Goal: Task Accomplishment & Management: Use online tool/utility

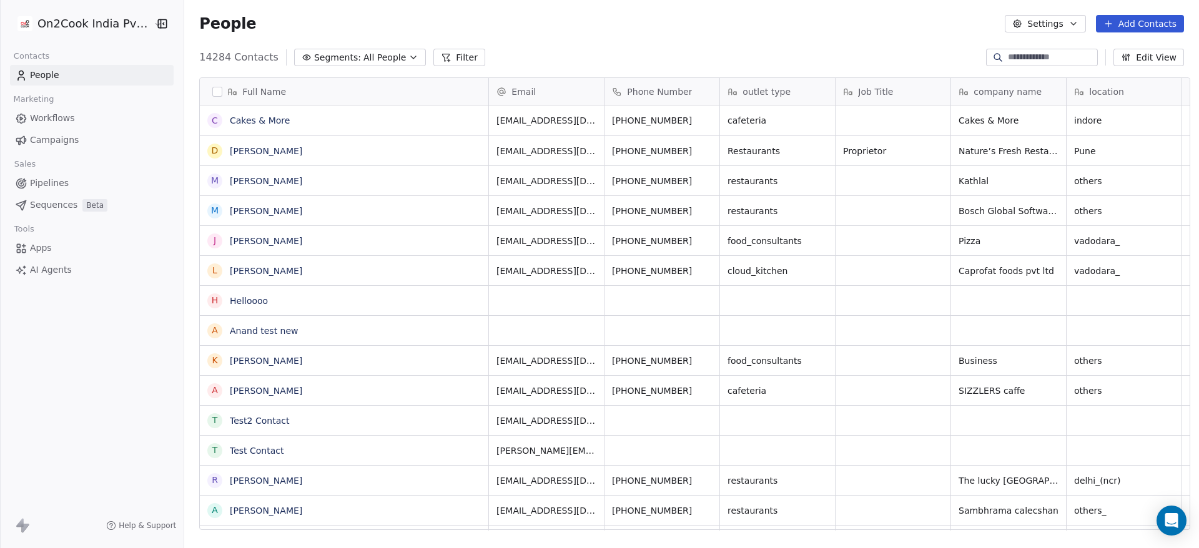
scroll to position [468, 1006]
click at [1114, 22] on icon at bounding box center [1109, 24] width 10 height 10
click at [1127, 48] on span "Create new contact" at bounding box center [1147, 50] width 86 height 13
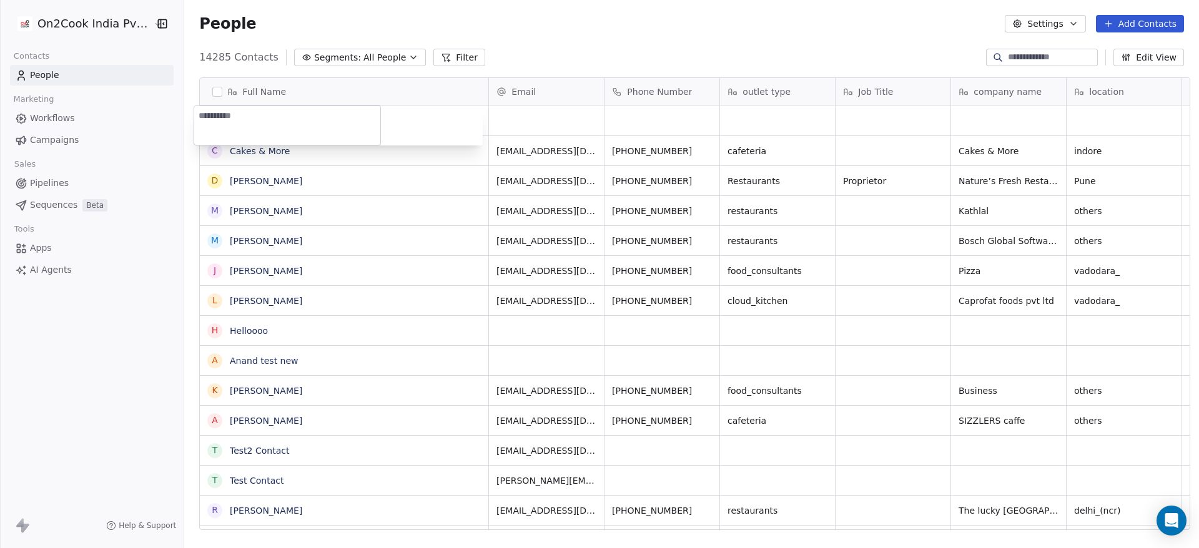
type textarea "**********"
type textarea "*****"
click at [525, 34] on html "On2Cook India Pvt. Ltd. Contacts People Marketing Workflows Campaigns Sales Pip…" at bounding box center [599, 274] width 1199 height 548
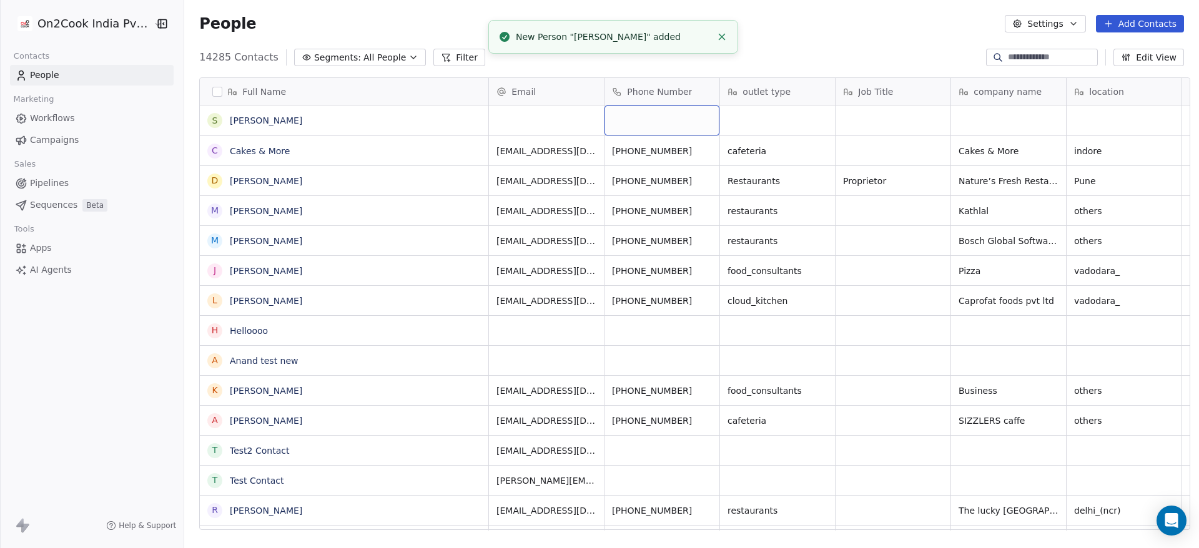
click at [627, 119] on div "grid" at bounding box center [662, 121] width 115 height 30
type input "**********"
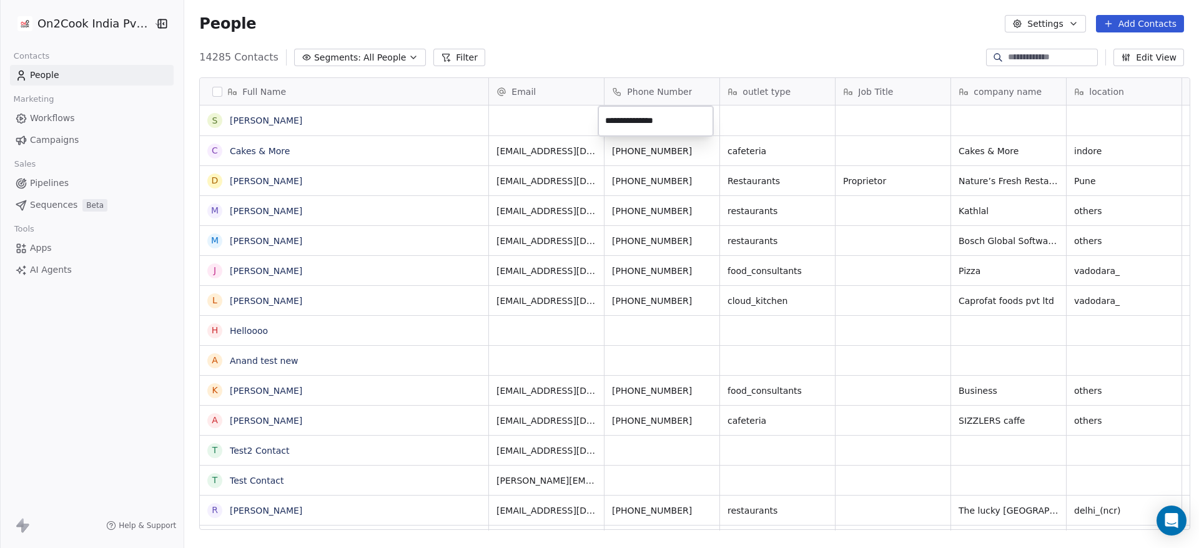
click at [795, 11] on html "On2Cook India Pvt. Ltd. Contacts People Marketing Workflows Campaigns Sales Pip…" at bounding box center [599, 274] width 1199 height 548
click at [652, 114] on span "+91 90999 42020" at bounding box center [653, 120] width 80 height 12
type input "**********"
click at [775, 26] on html "On2Cook India Pvt. Ltd. Contacts People Marketing Workflows Campaigns Sales Pip…" at bounding box center [599, 274] width 1199 height 548
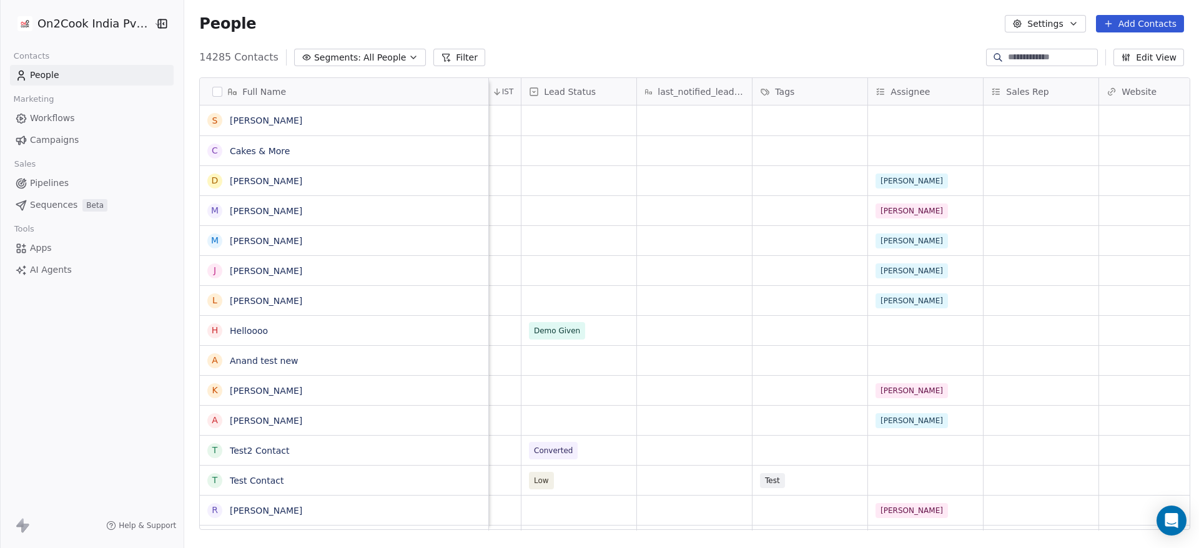
scroll to position [1, 1008]
click at [902, 114] on div "grid" at bounding box center [924, 121] width 115 height 30
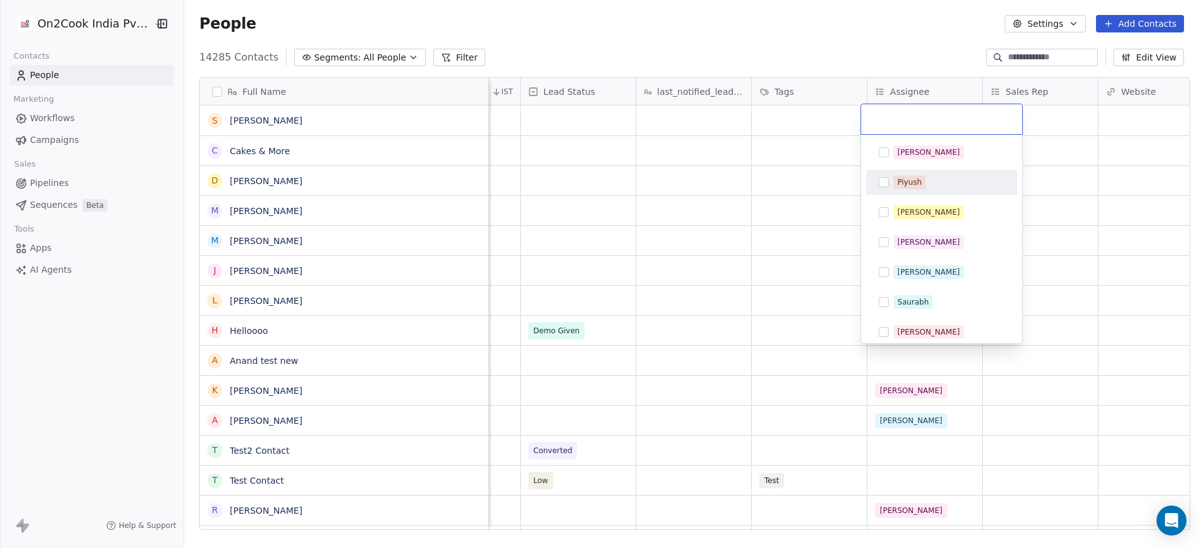
click at [900, 184] on div "Piyush" at bounding box center [909, 182] width 24 height 11
click at [1070, 194] on html "On2Cook India Pvt. Ltd. Contacts People Marketing Workflows Campaigns Sales Pip…" at bounding box center [599, 274] width 1199 height 548
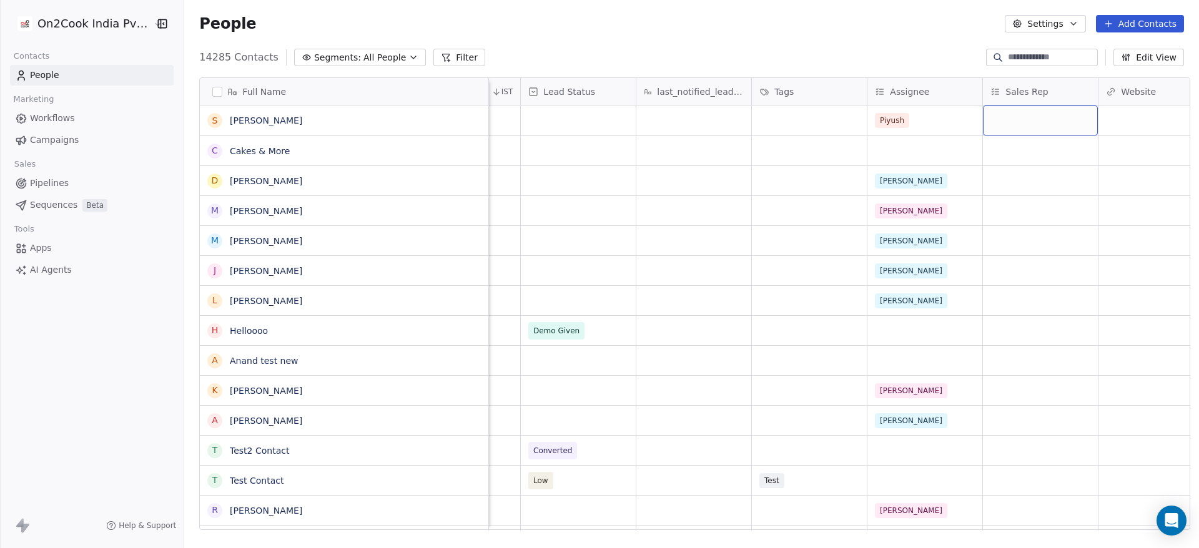
click at [1024, 121] on div "grid" at bounding box center [1040, 121] width 115 height 30
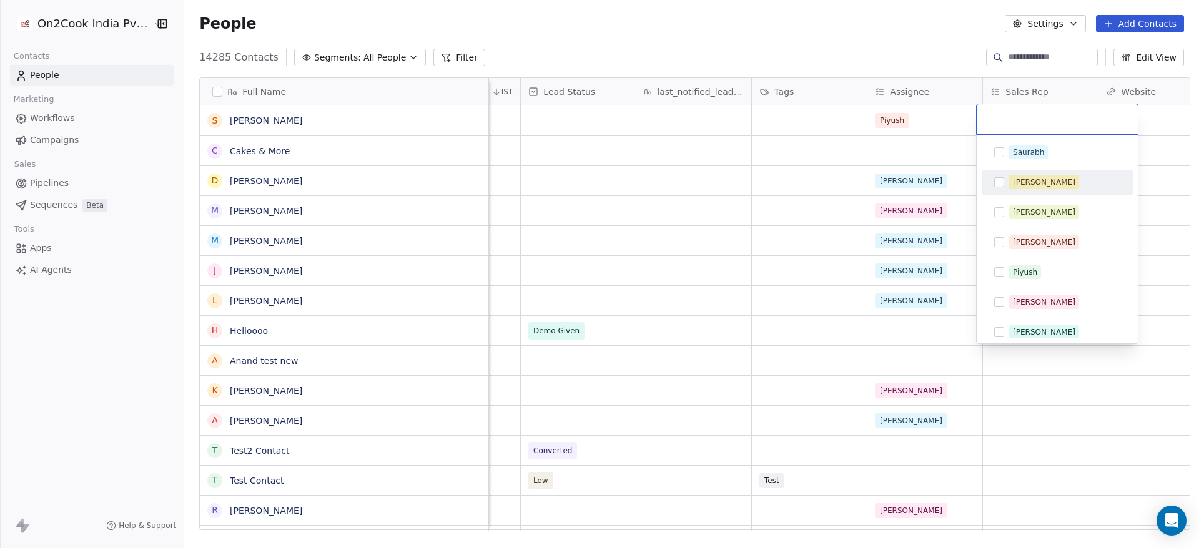
click at [1024, 180] on div "Sapan" at bounding box center [1044, 182] width 62 height 11
click at [879, 199] on html "On2Cook India Pvt. Ltd. Contacts People Marketing Workflows Campaigns Sales Pip…" at bounding box center [599, 274] width 1199 height 548
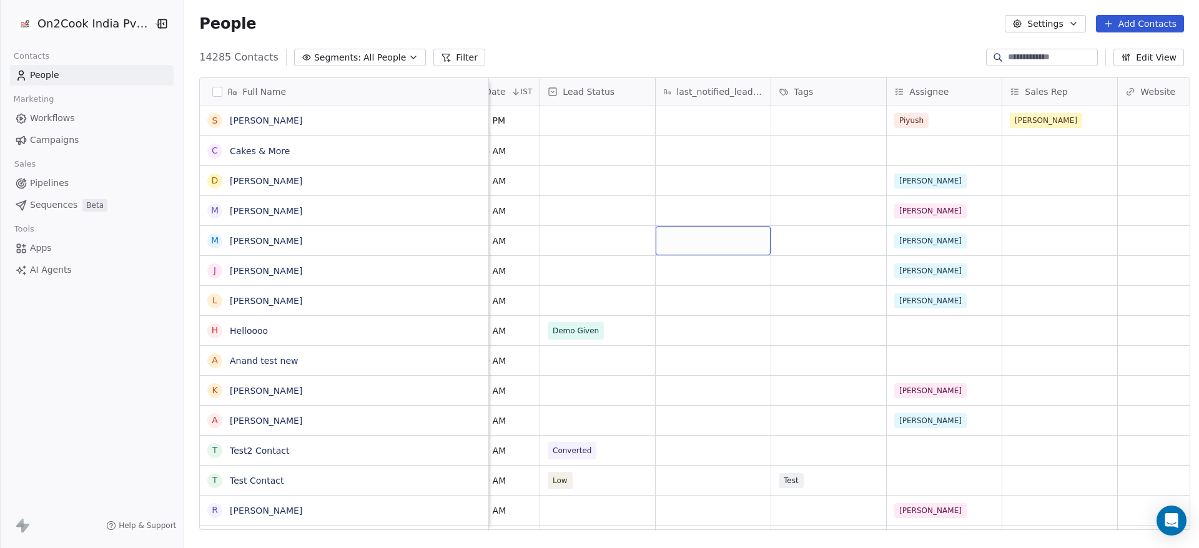
scroll to position [6, 894]
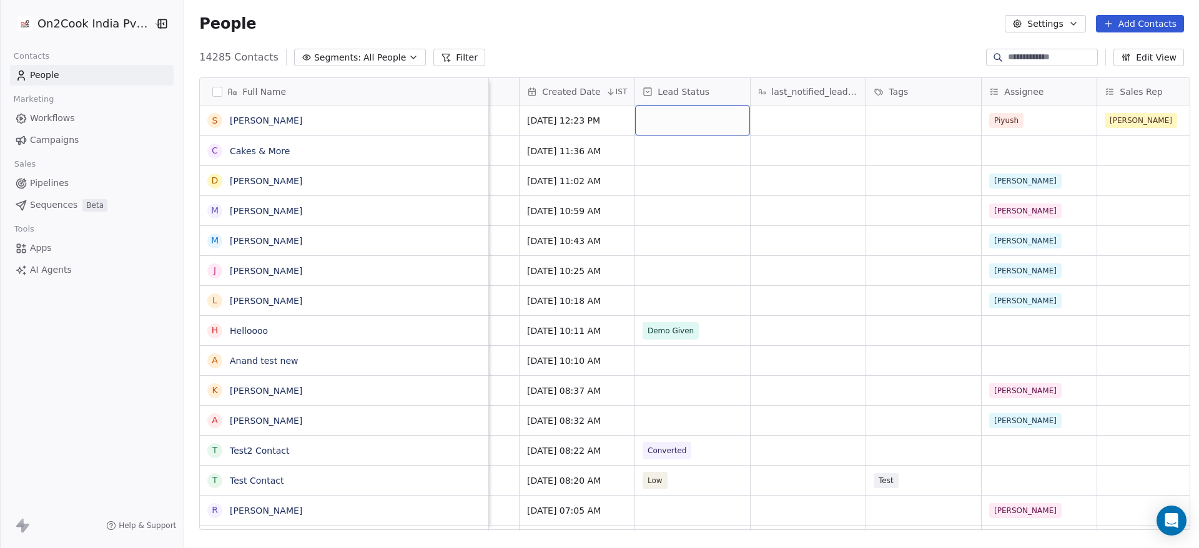
click at [694, 112] on div "grid" at bounding box center [692, 121] width 115 height 30
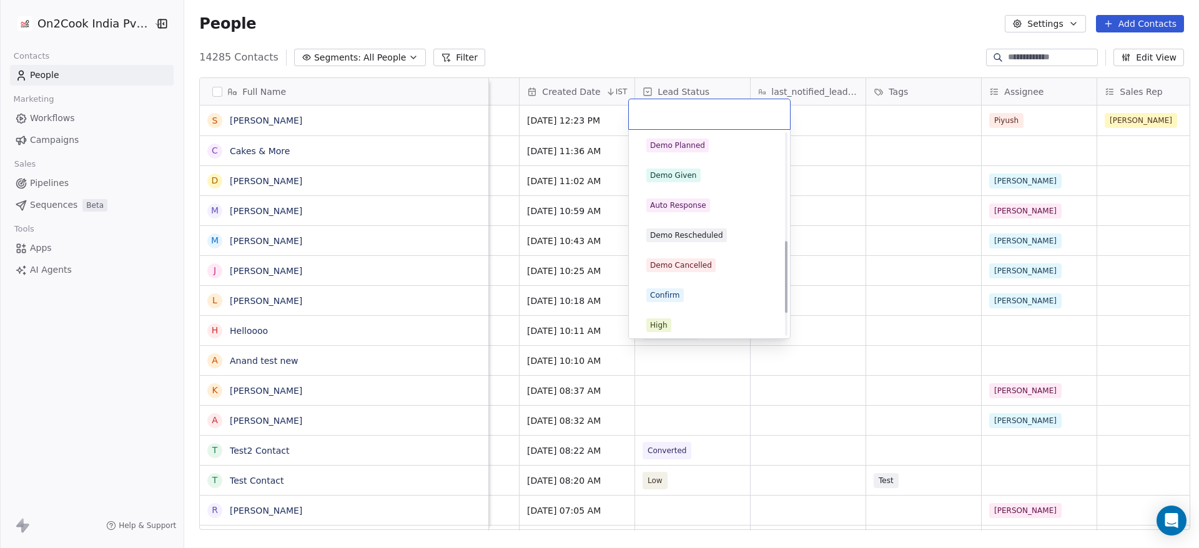
scroll to position [303, 0]
click at [705, 170] on div "Demo Given" at bounding box center [709, 174] width 126 height 14
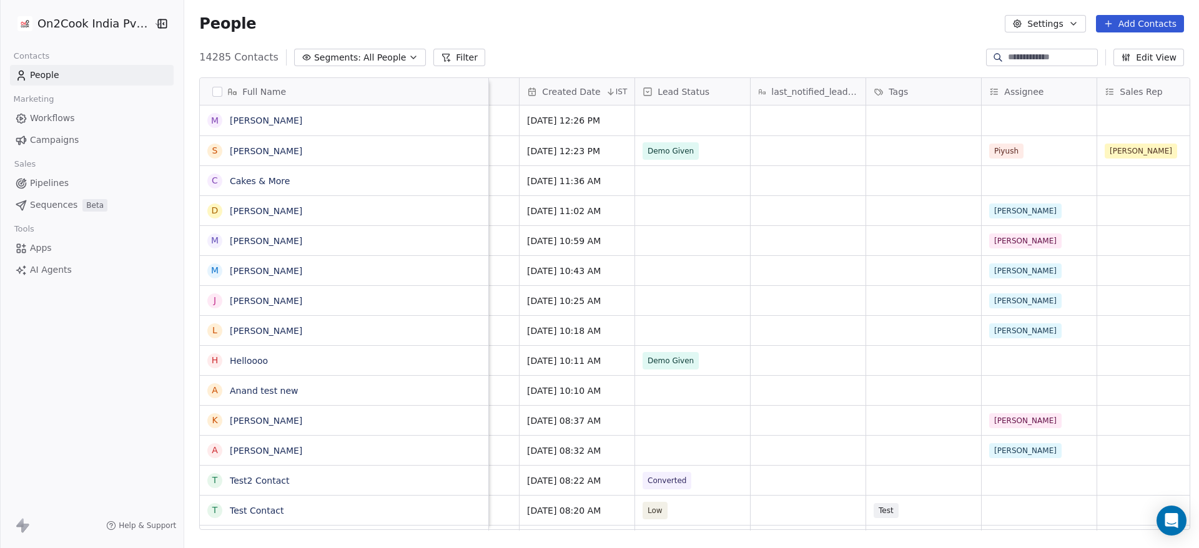
scroll to position [6, 891]
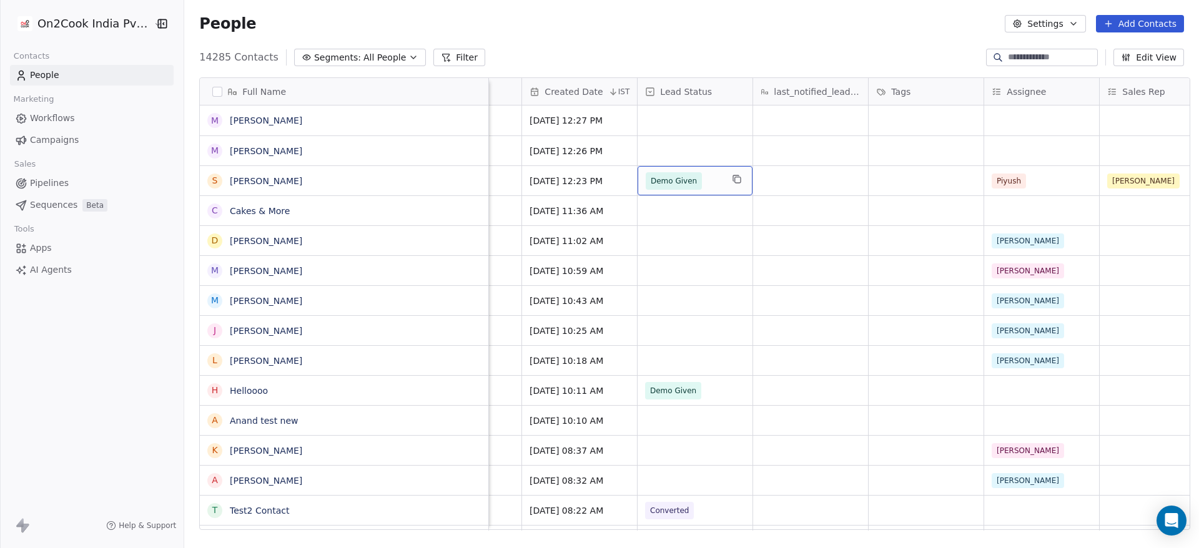
click at [666, 175] on span "Demo Given" at bounding box center [674, 181] width 46 height 12
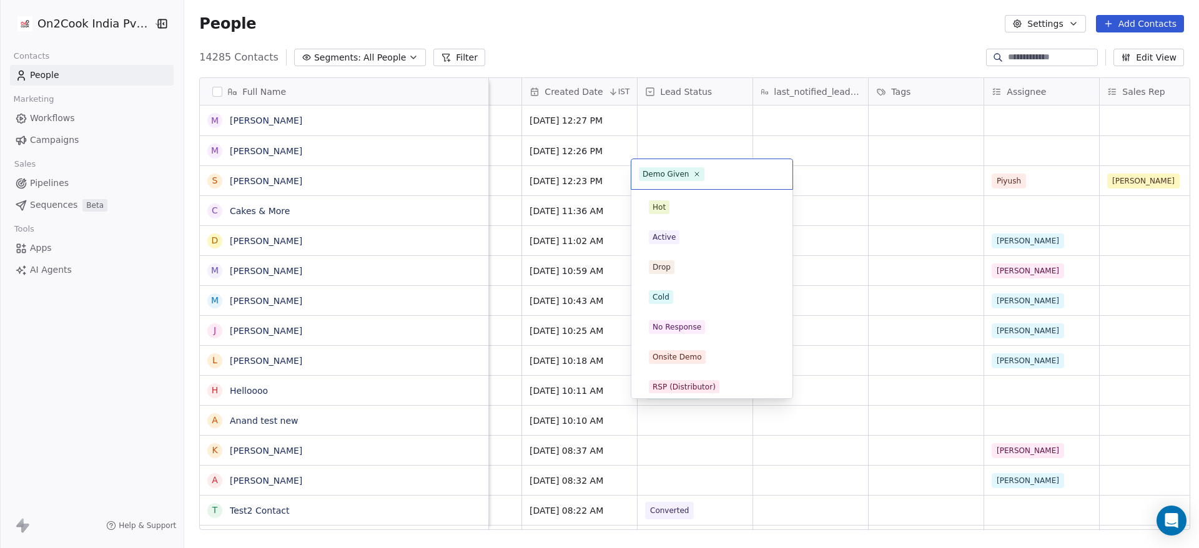
scroll to position [156, 0]
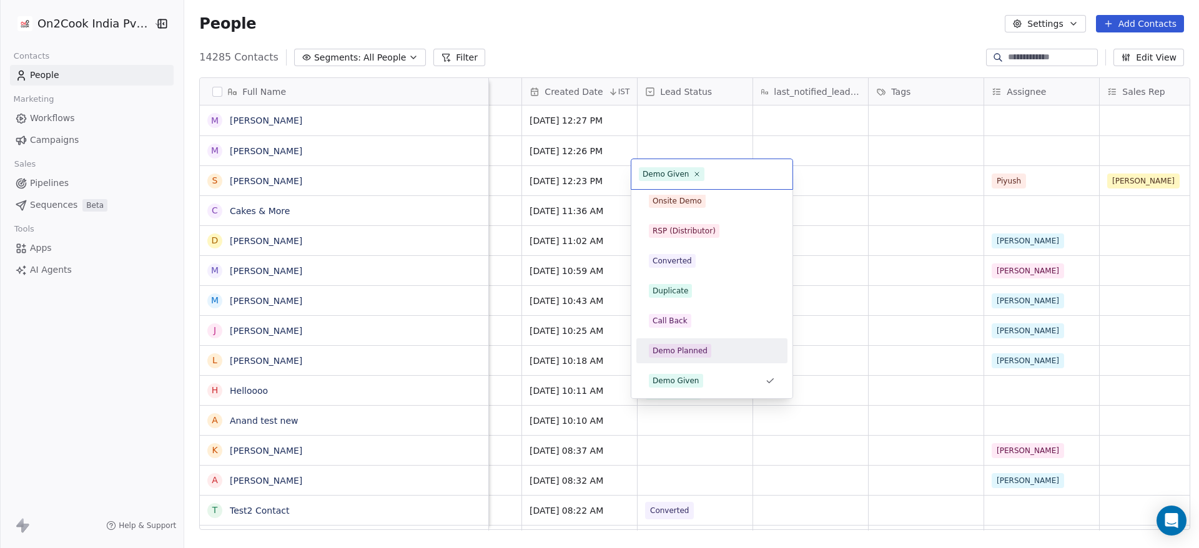
click at [668, 355] on div "Demo Planned" at bounding box center [680, 350] width 55 height 11
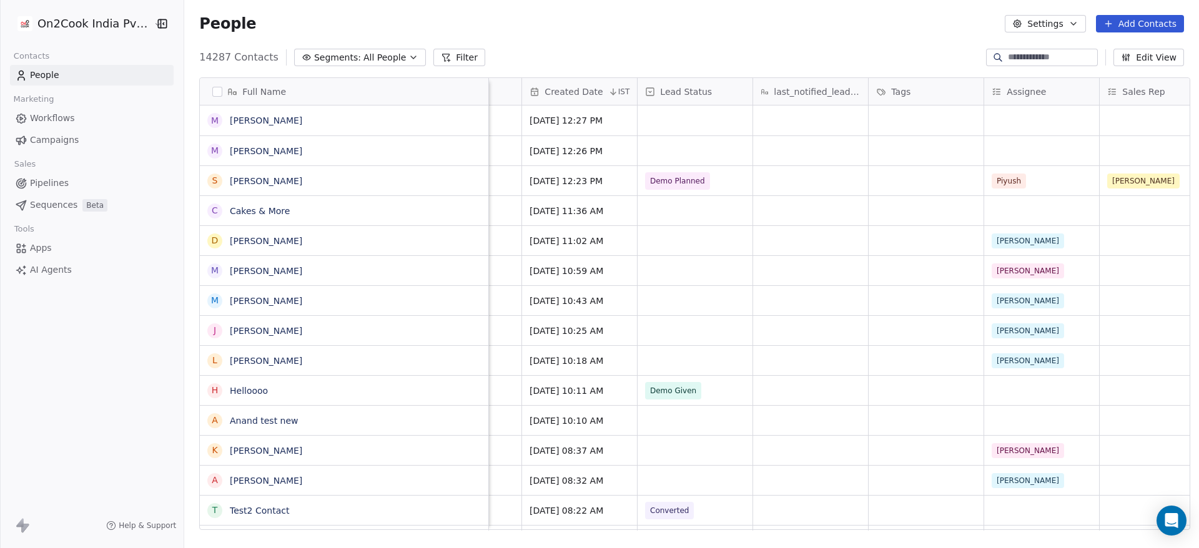
click at [63, 116] on span "Workflows" at bounding box center [52, 118] width 45 height 13
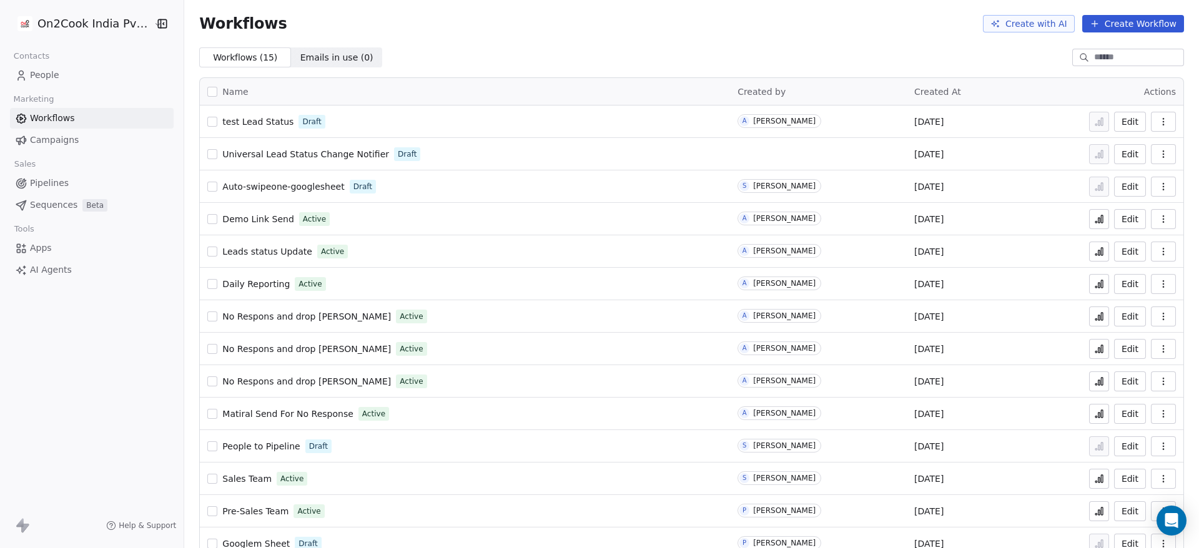
click at [247, 217] on span "Demo Link Send" at bounding box center [257, 219] width 71 height 10
click at [81, 77] on link "People" at bounding box center [92, 75] width 164 height 21
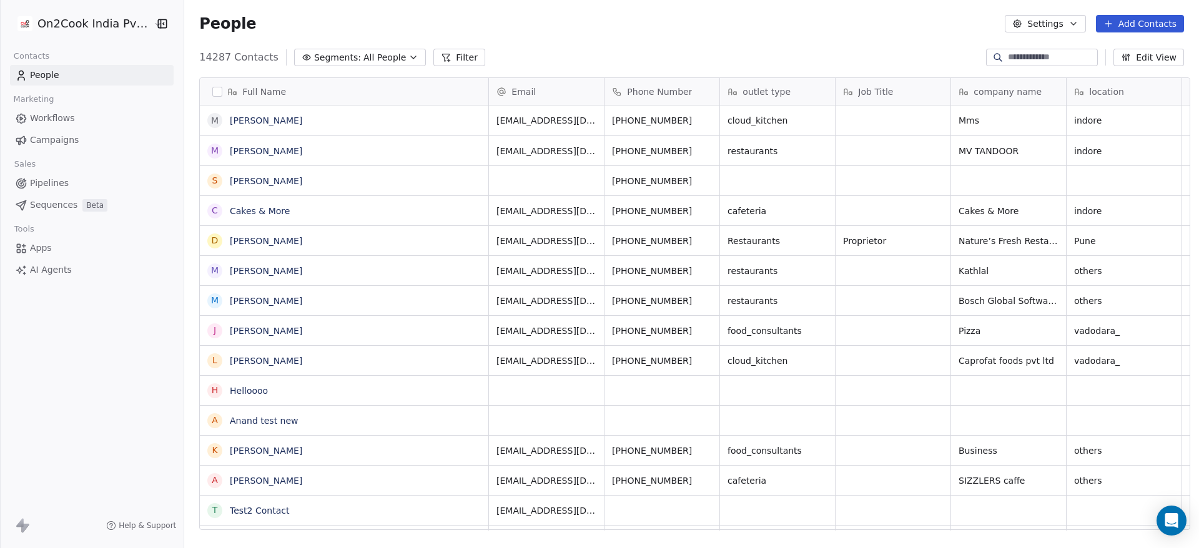
scroll to position [468, 1006]
click at [44, 119] on span "Workflows" at bounding box center [52, 118] width 45 height 13
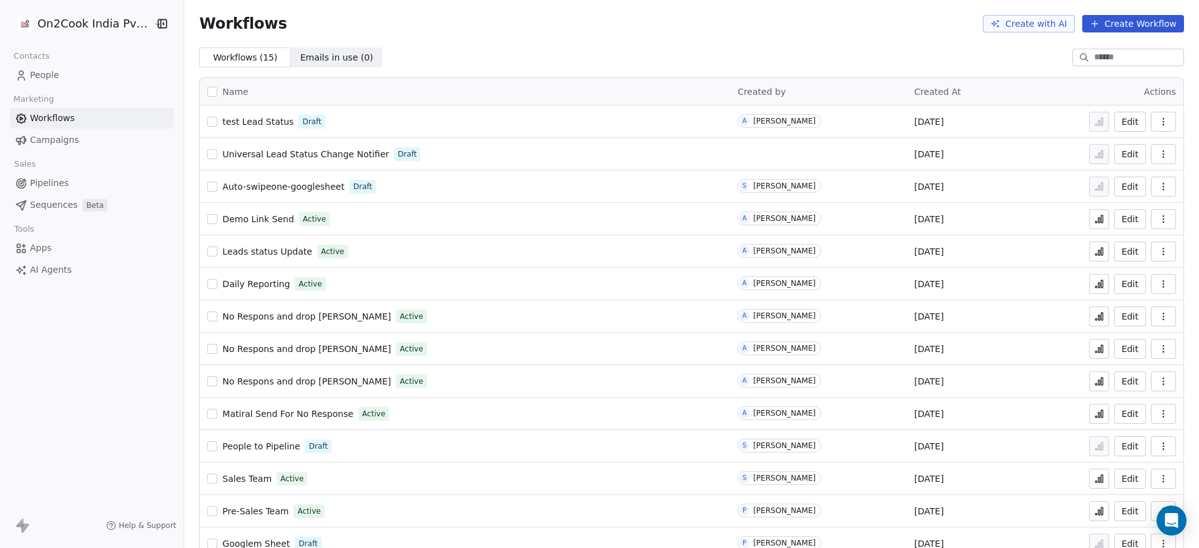
click at [264, 222] on span "Demo Link Send" at bounding box center [257, 219] width 71 height 10
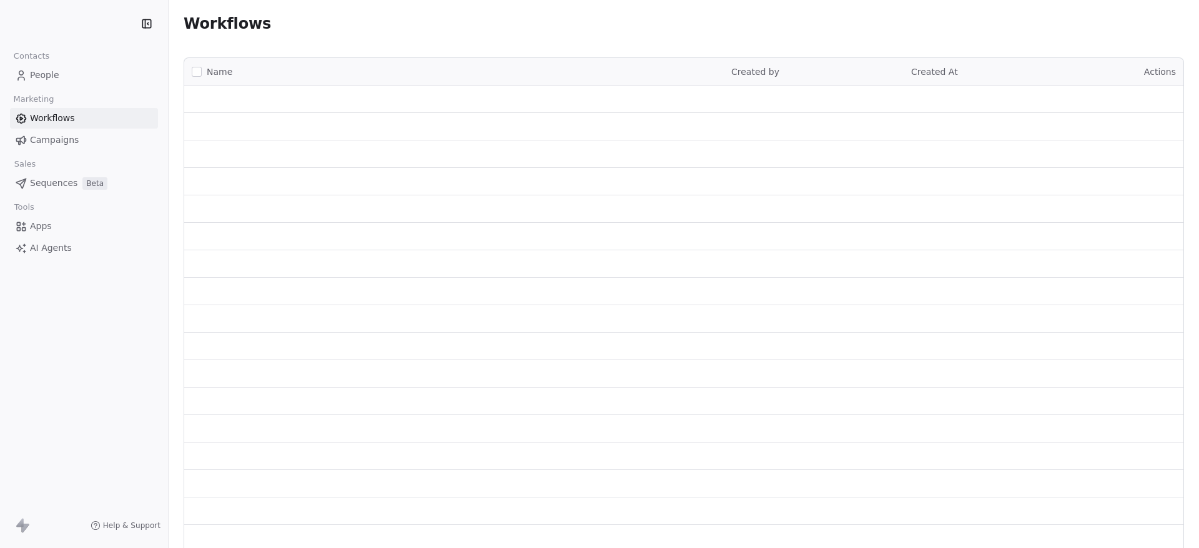
click at [38, 225] on span "Apps" at bounding box center [41, 226] width 22 height 13
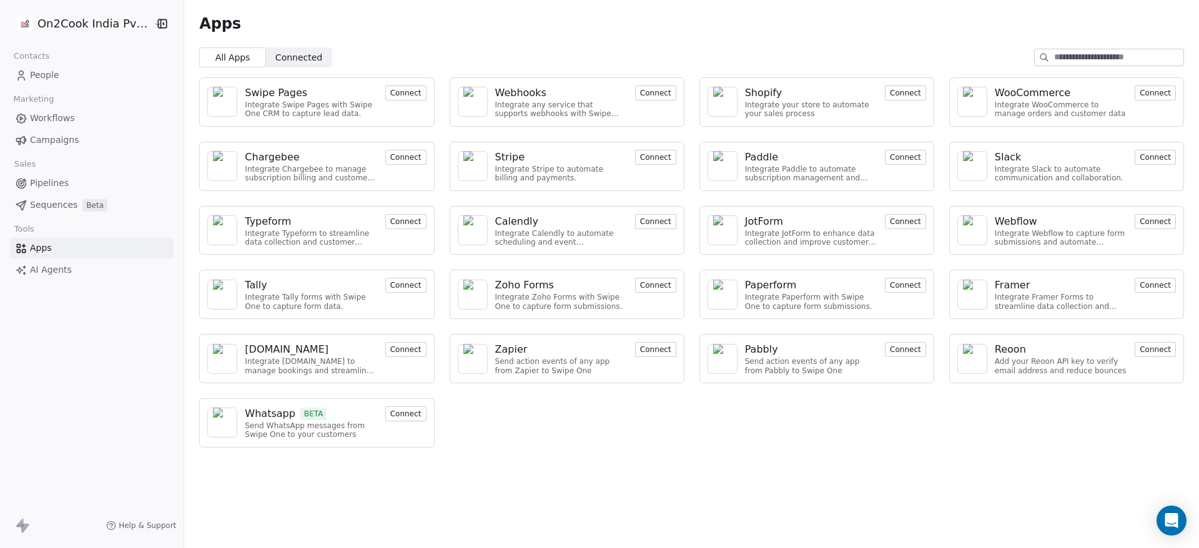
click at [413, 418] on button "Connect" at bounding box center [405, 414] width 41 height 15
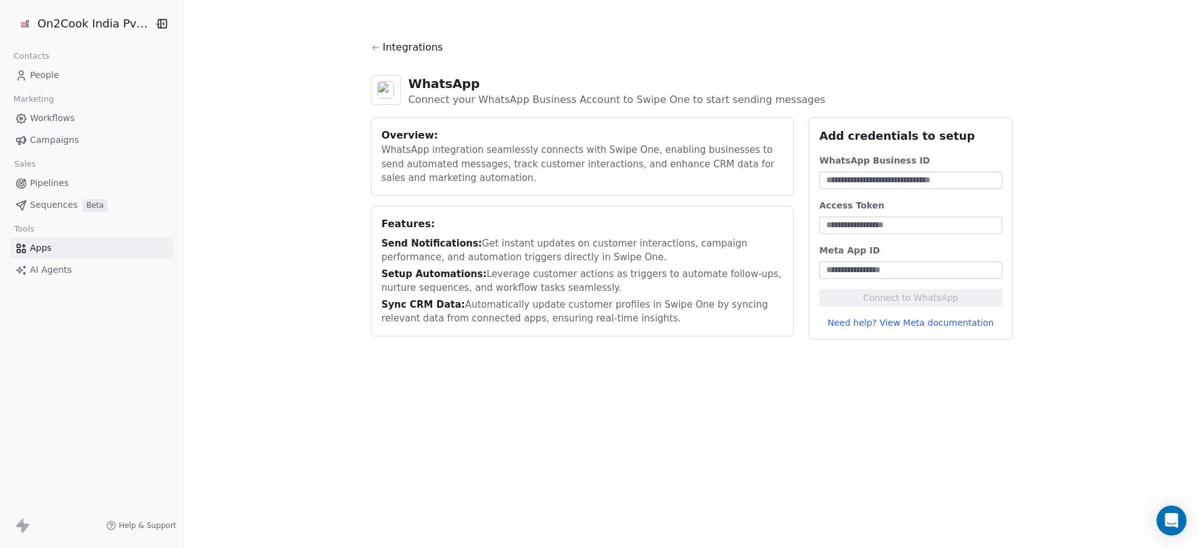
click at [961, 325] on link "Need help? View Meta documentation" at bounding box center [910, 323] width 183 height 12
click at [87, 68] on link "People" at bounding box center [92, 75] width 164 height 21
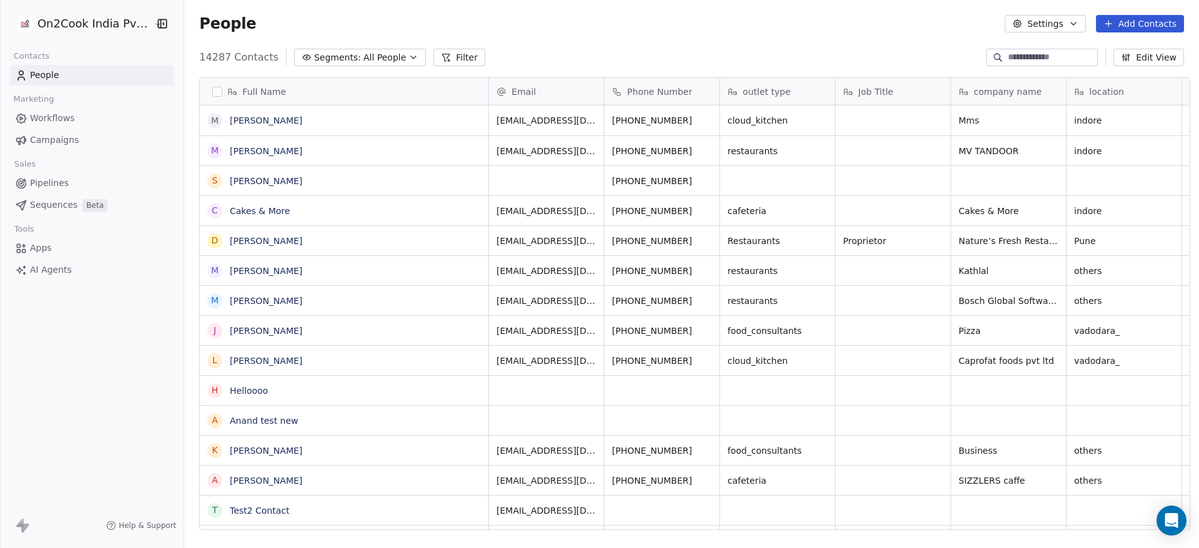
scroll to position [468, 1006]
click at [212, 91] on button "button" at bounding box center [217, 92] width 10 height 10
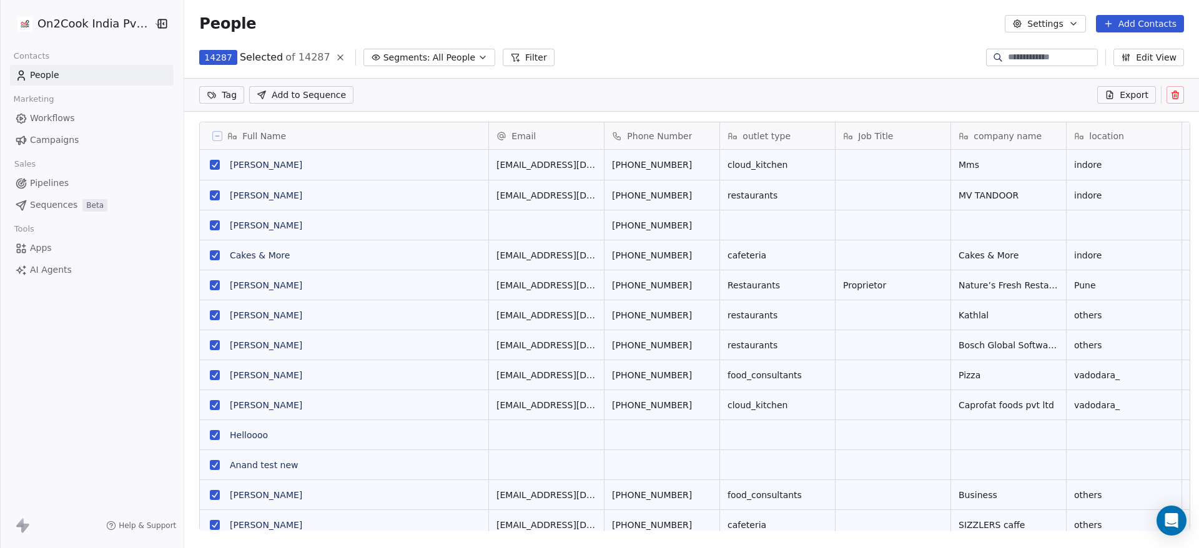
scroll to position [424, 1006]
click at [1138, 95] on span "Export" at bounding box center [1134, 95] width 29 height 12
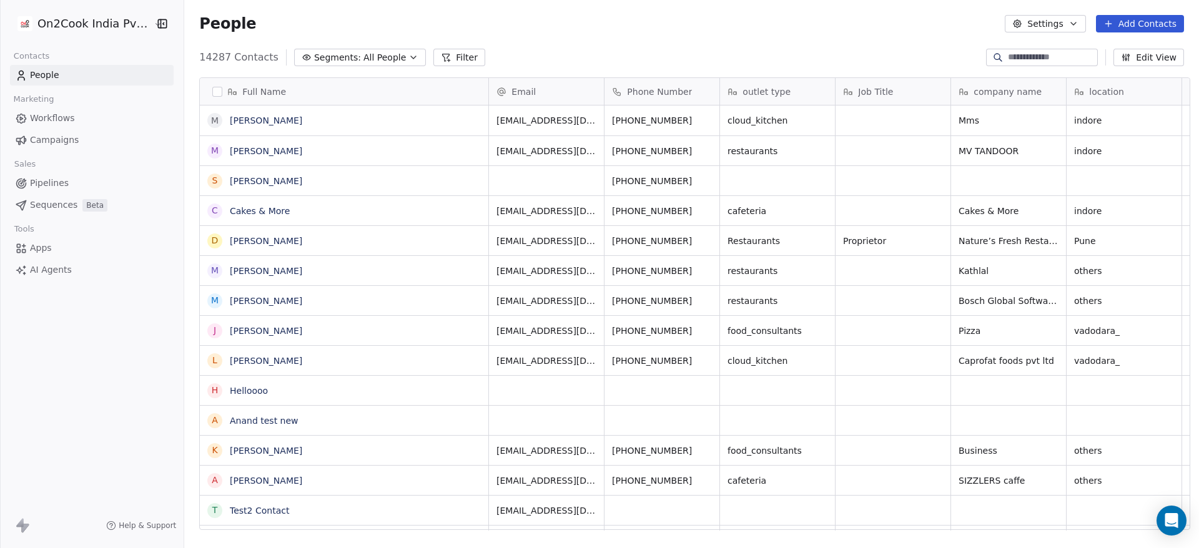
scroll to position [468, 1006]
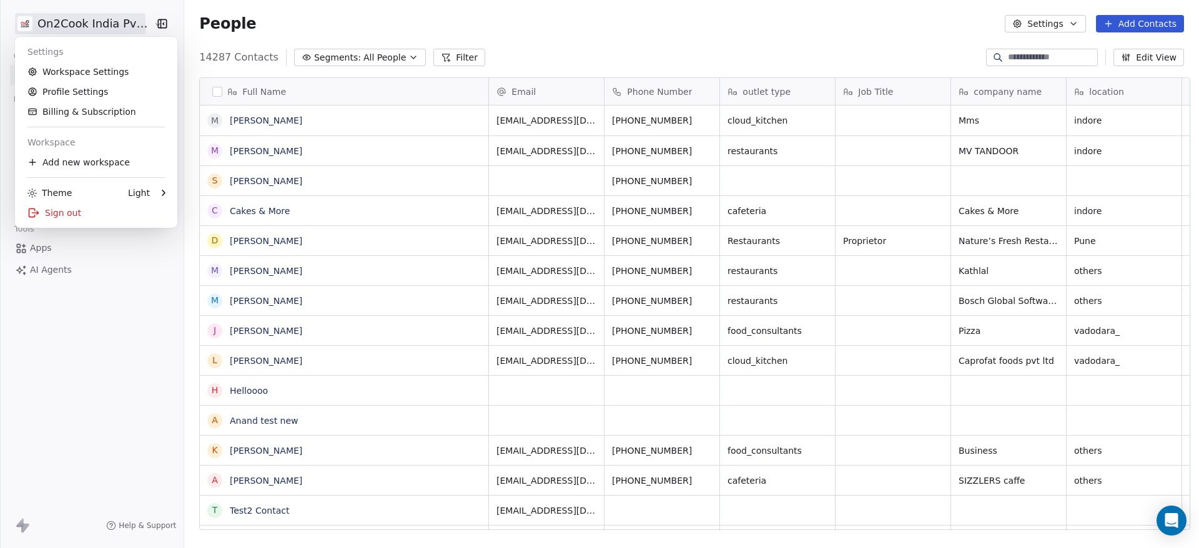
click at [98, 25] on html "On2Cook India Pvt. Ltd. Contacts People Marketing Workflows Campaigns Sales Pip…" at bounding box center [599, 274] width 1199 height 548
click at [1075, 21] on html "On2Cook India Pvt. Ltd. Contacts People Marketing Workflows Campaigns Sales Pip…" at bounding box center [599, 274] width 1199 height 548
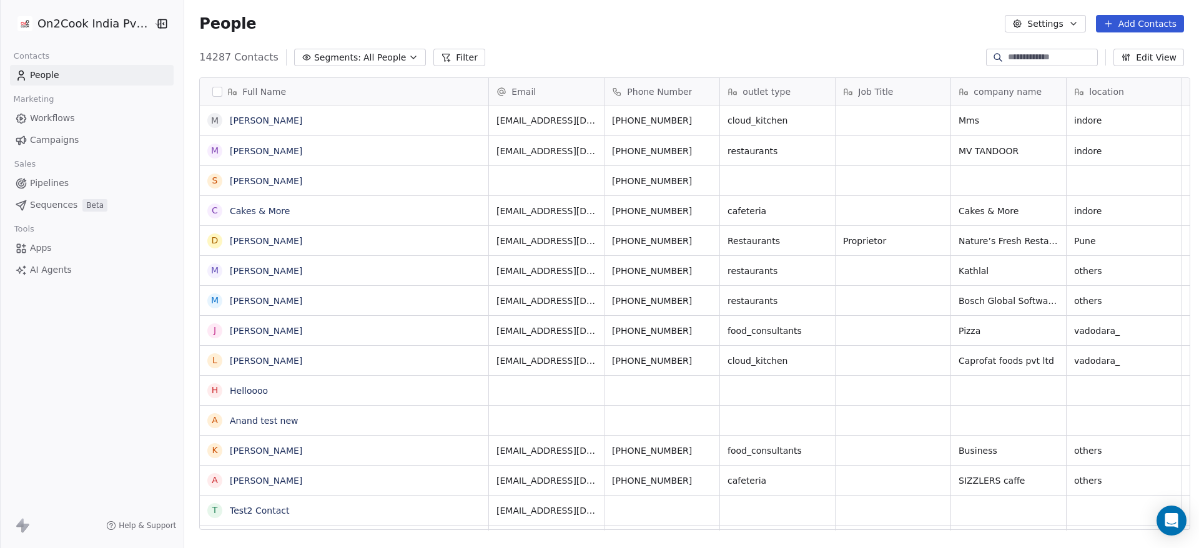
click at [1060, 25] on button "Settings" at bounding box center [1045, 23] width 81 height 17
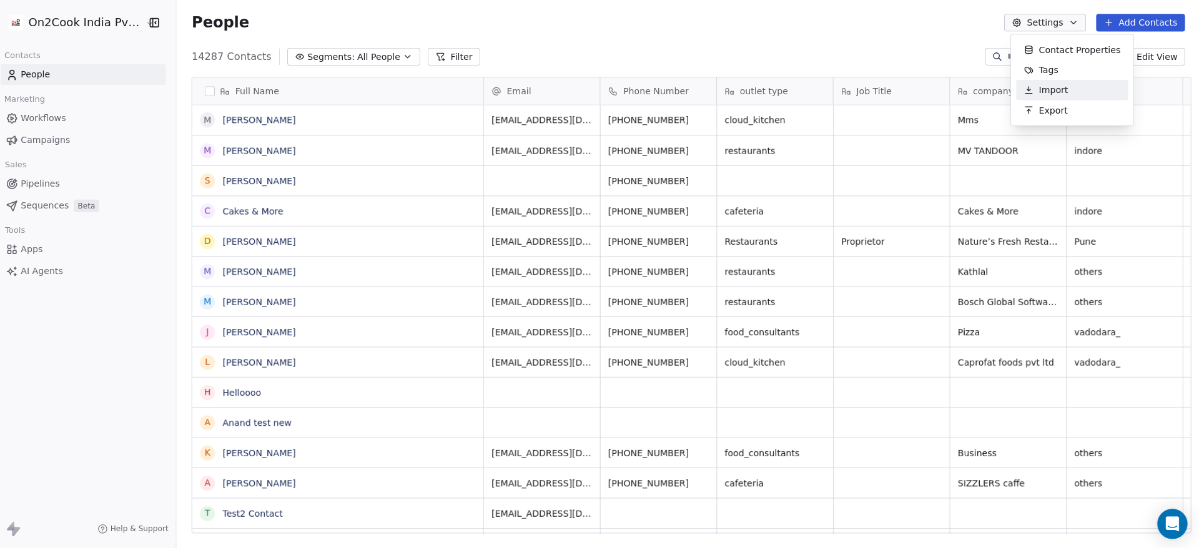
scroll to position [0, 0]
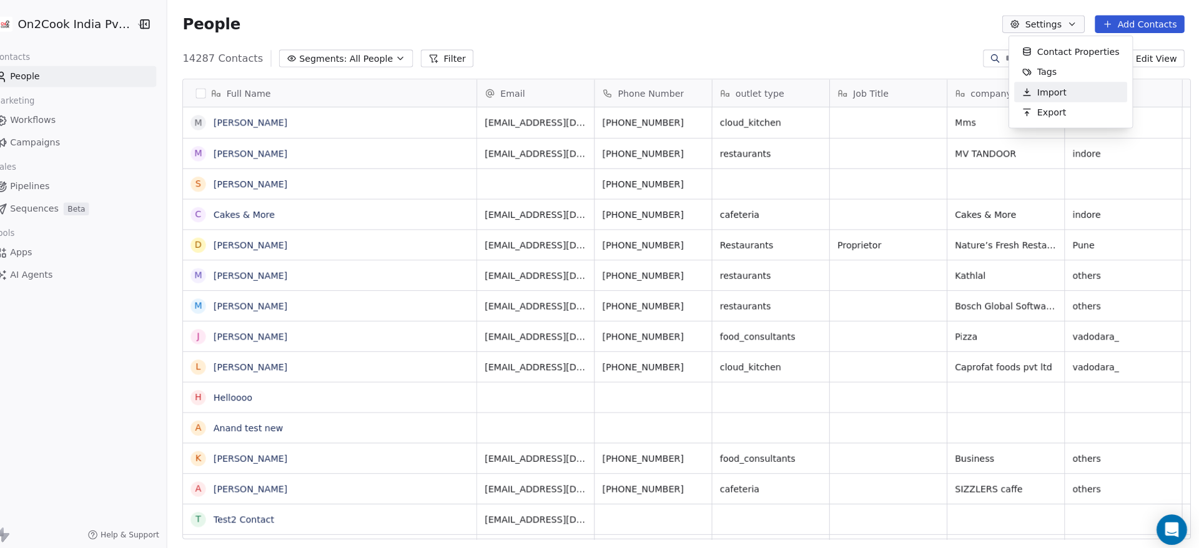
click at [1070, 115] on div "Export" at bounding box center [1046, 111] width 59 height 20
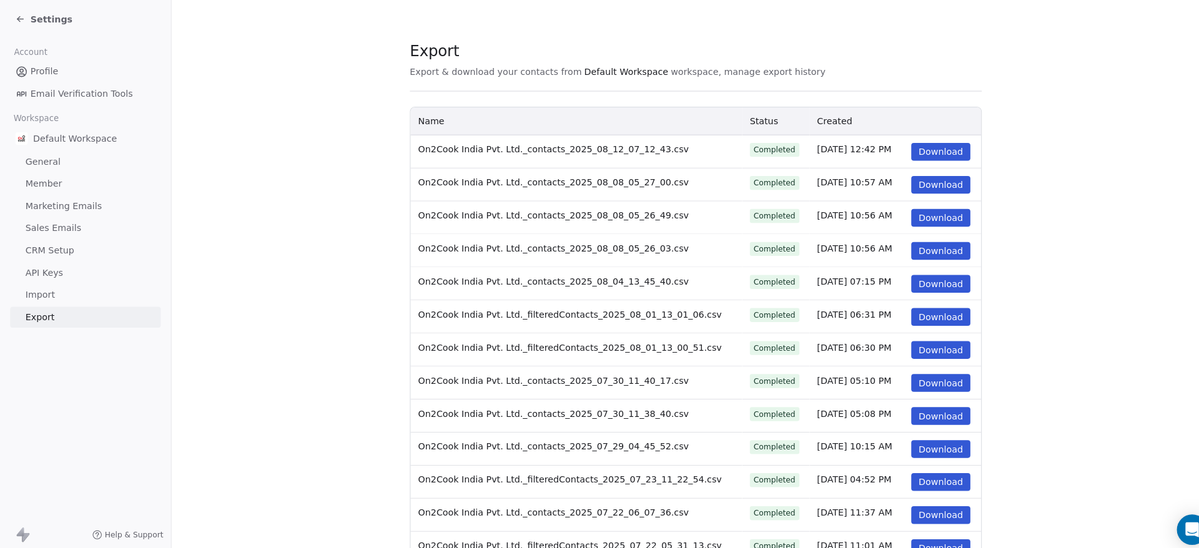
click at [20, 19] on icon at bounding box center [20, 19] width 6 height 0
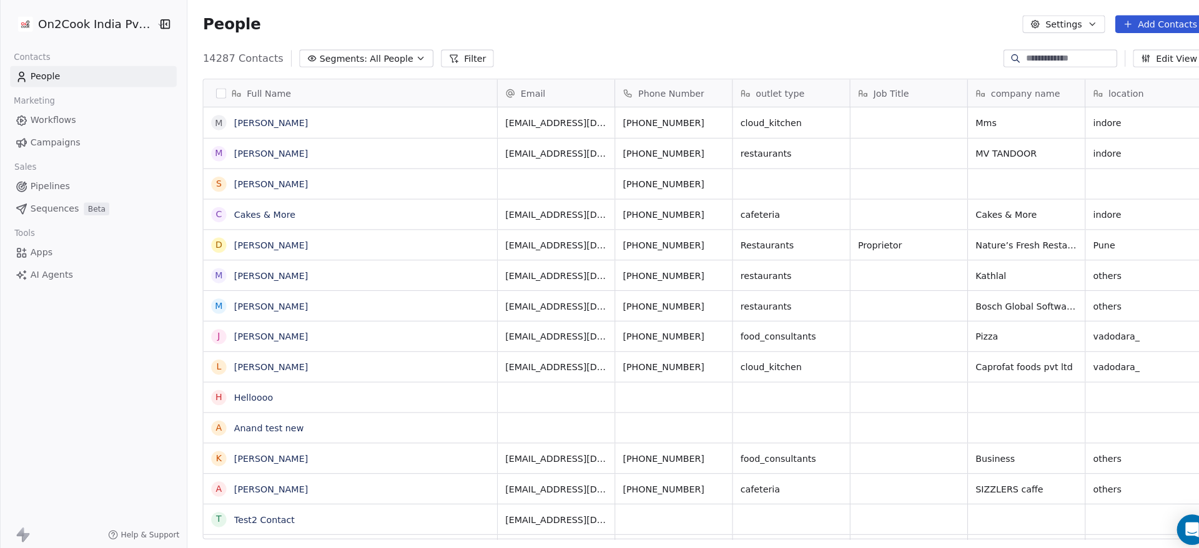
scroll to position [468, 1006]
click at [74, 121] on link "Workflows" at bounding box center [92, 118] width 164 height 21
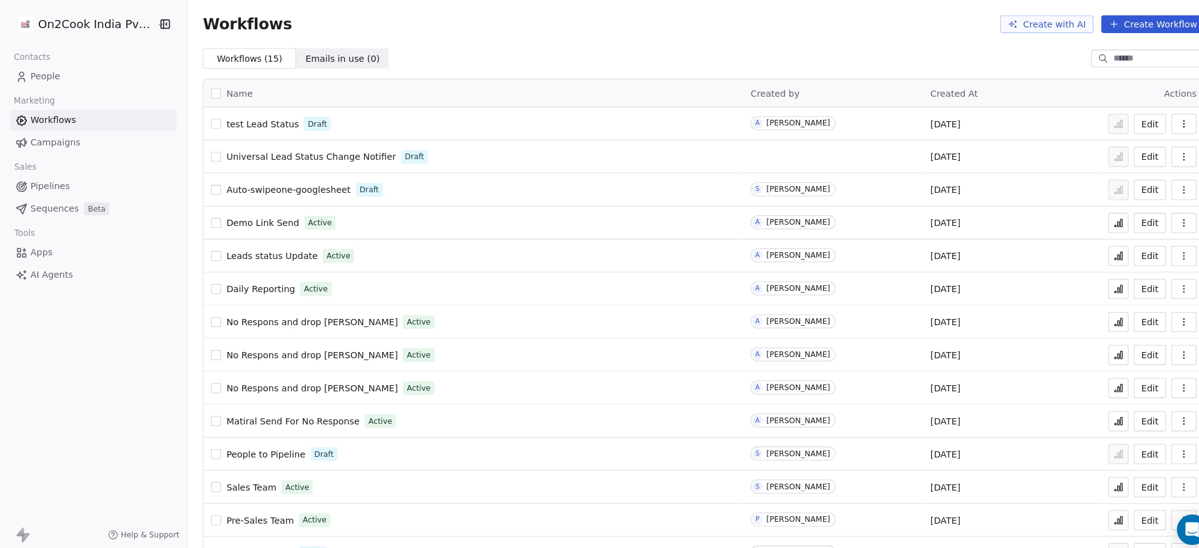
click at [1137, 22] on button "Create Workflow" at bounding box center [1133, 23] width 102 height 17
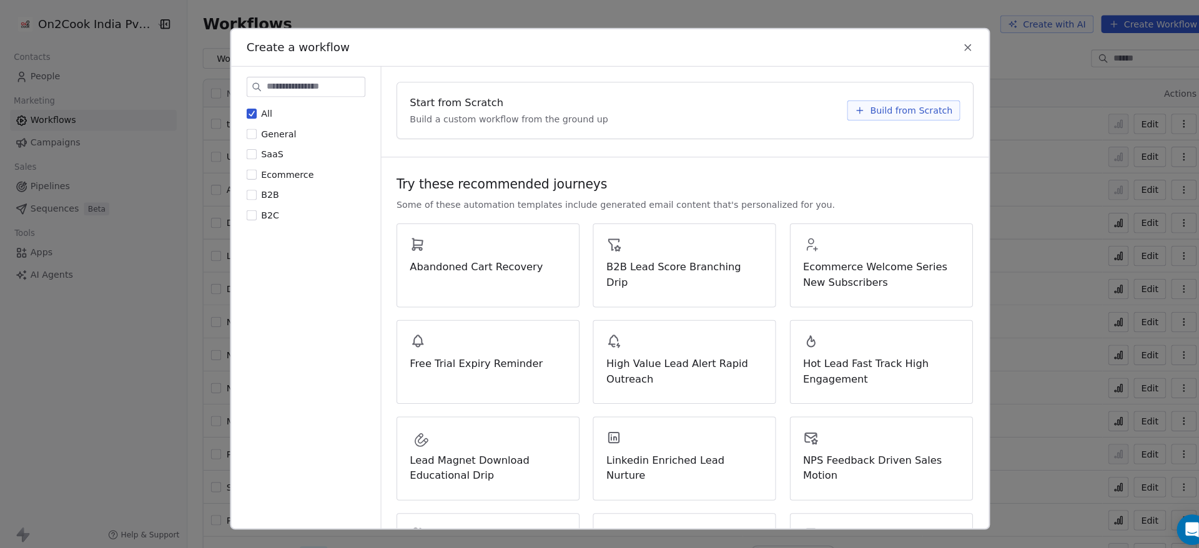
click at [882, 110] on span "Build from Scratch" at bounding box center [895, 108] width 81 height 12
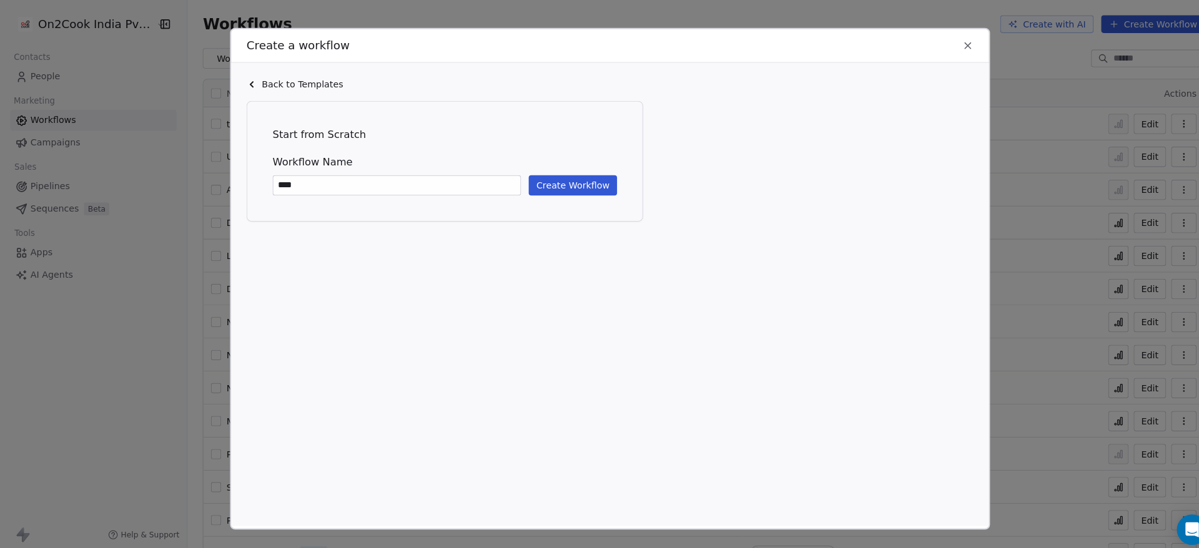
type input "****"
click at [578, 180] on button "Create Workflow" at bounding box center [563, 182] width 87 height 20
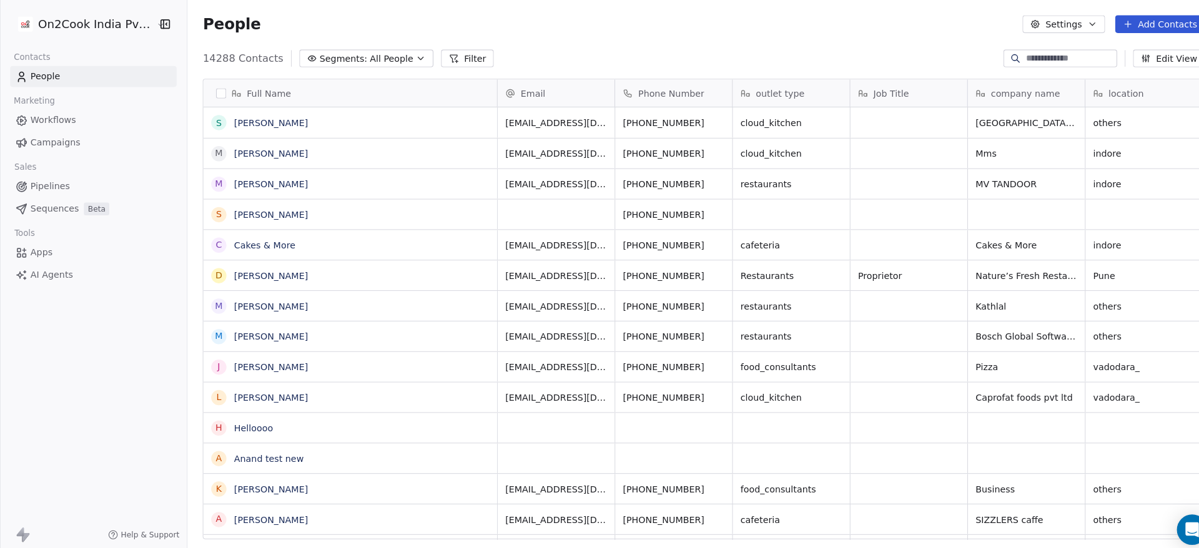
scroll to position [468, 1006]
click at [65, 264] on span "AI Agents" at bounding box center [51, 270] width 42 height 13
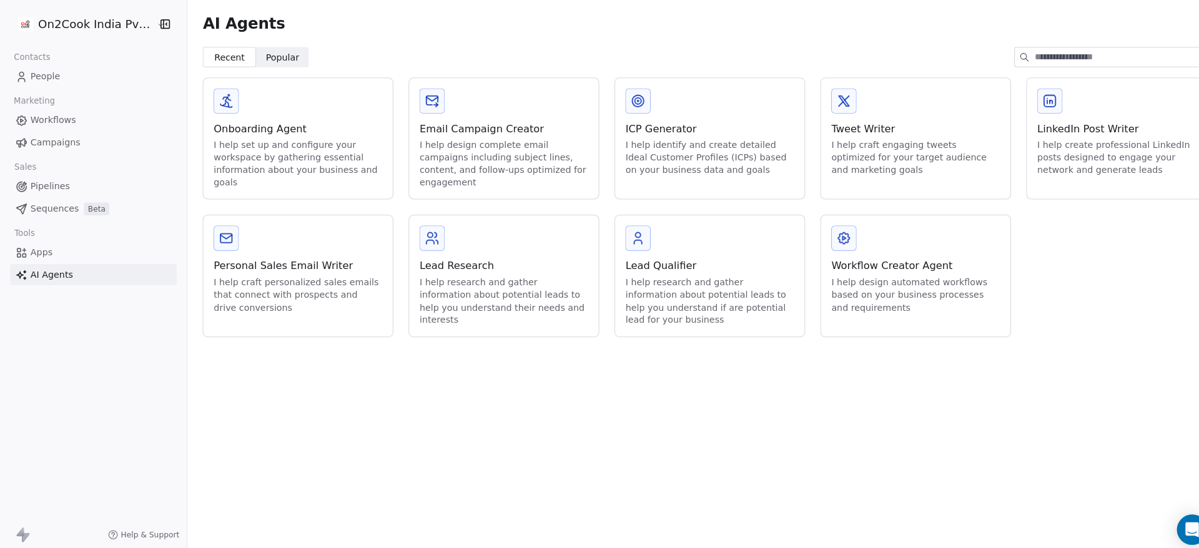
click at [669, 295] on div "I help research and gather information about potential leads to help you unders…" at bounding box center [698, 296] width 166 height 49
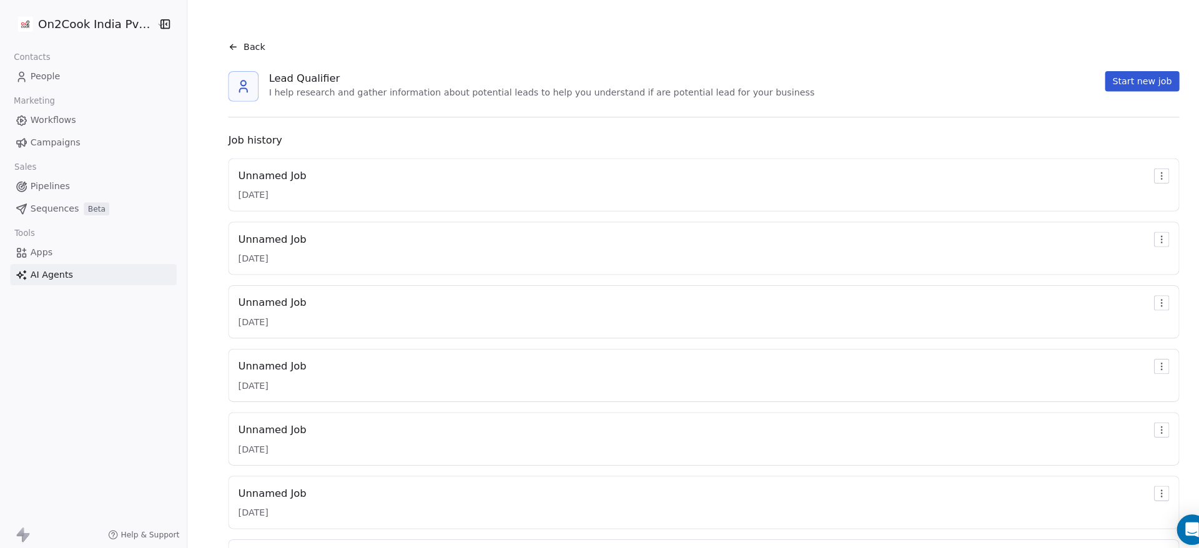
click at [289, 174] on div "Unnamed Job" at bounding box center [267, 173] width 67 height 15
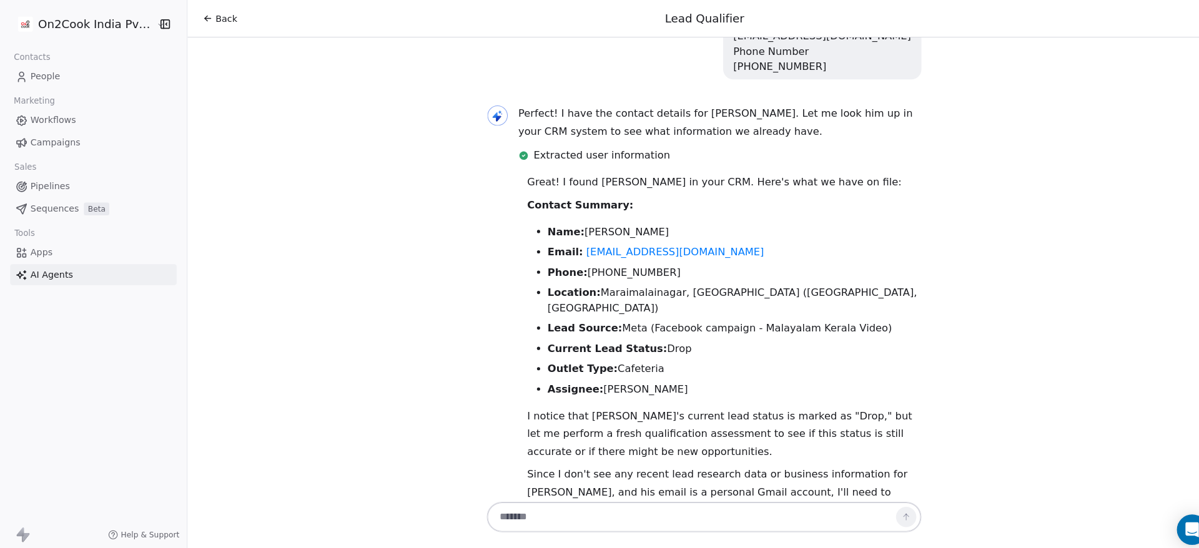
scroll to position [202, 0]
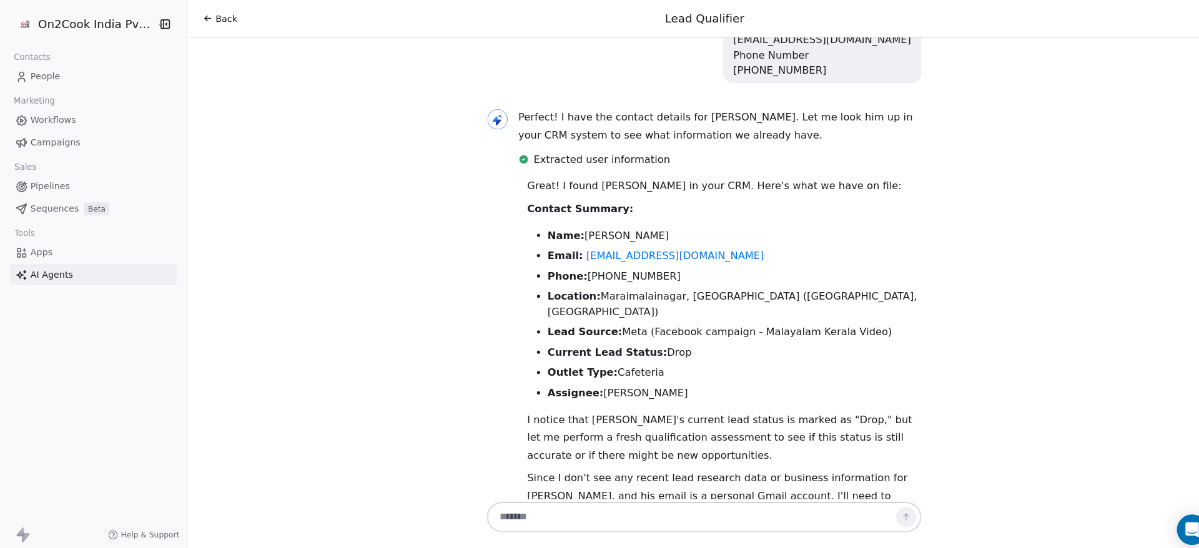
click at [199, 22] on icon at bounding box center [204, 18] width 10 height 10
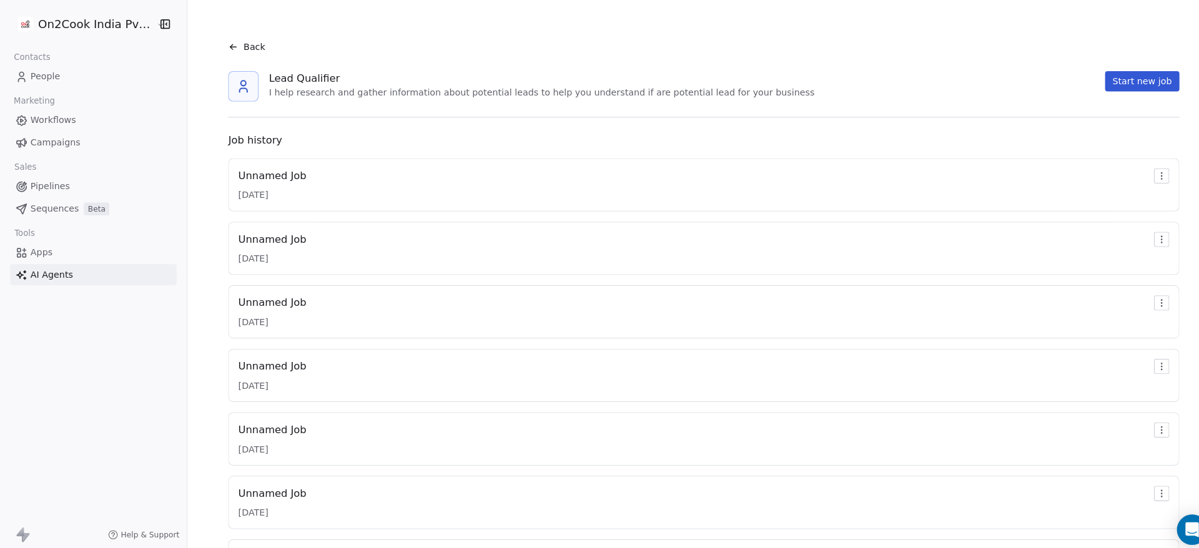
click at [265, 235] on div "Unnamed Job" at bounding box center [267, 235] width 67 height 15
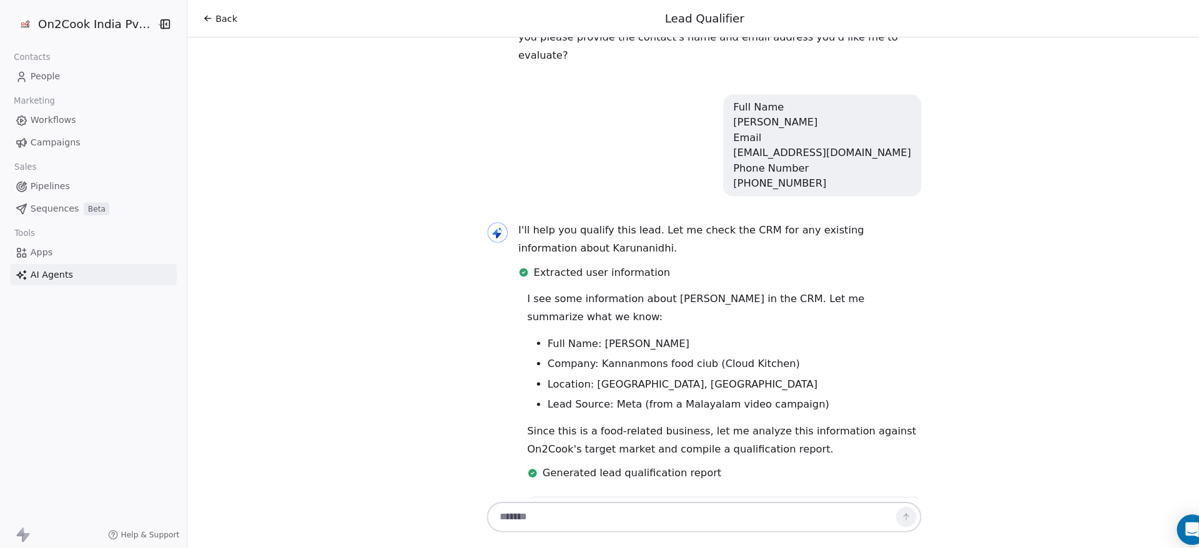
scroll to position [56, 0]
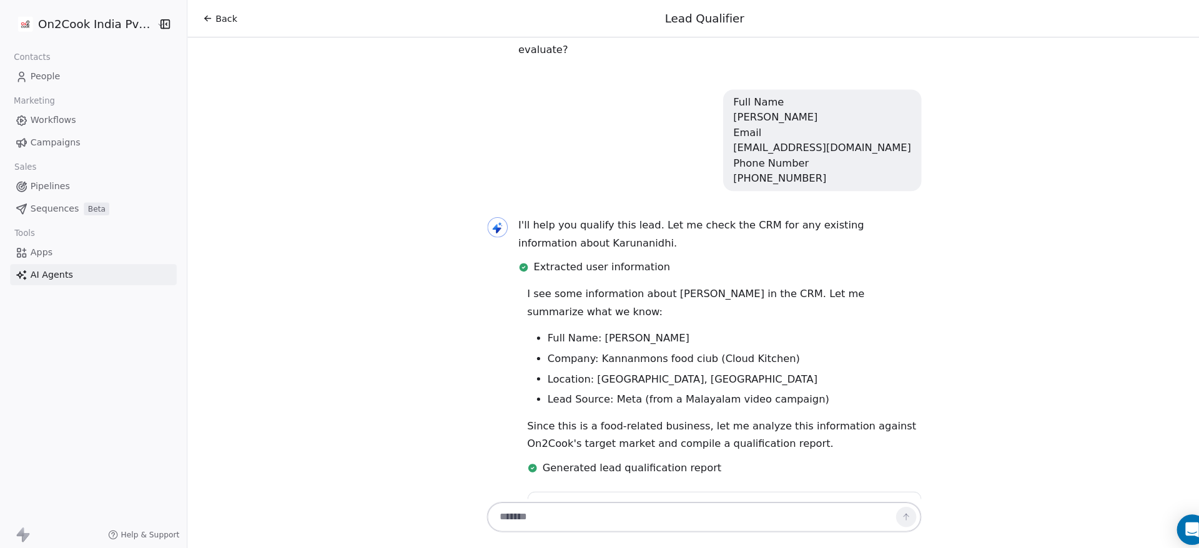
click at [536, 410] on p "Since this is a food-related business, let me analyze this information against …" at bounding box center [711, 427] width 387 height 35
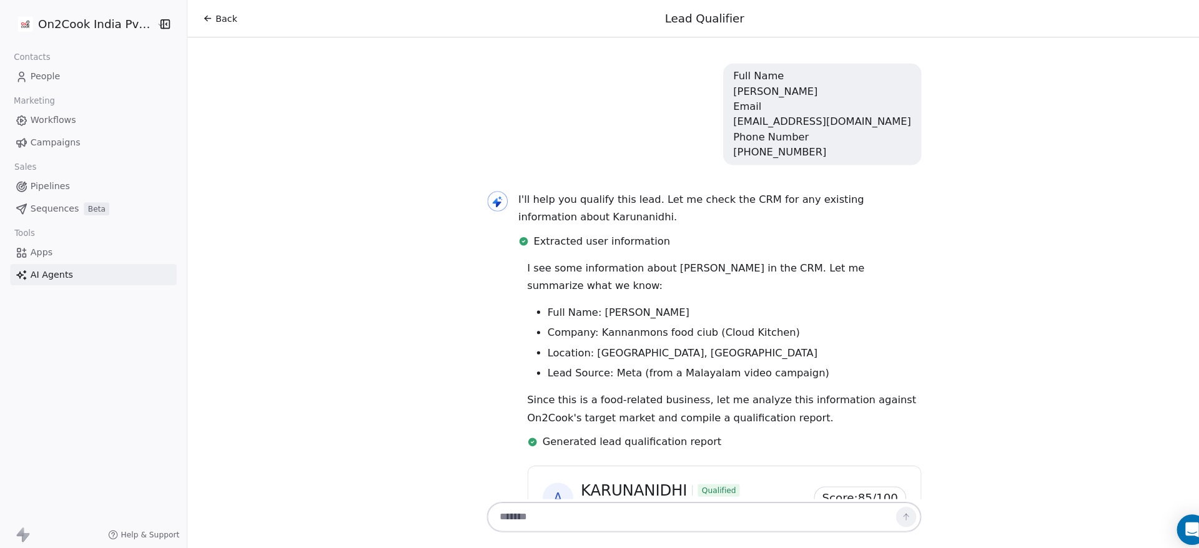
scroll to position [82, 0]
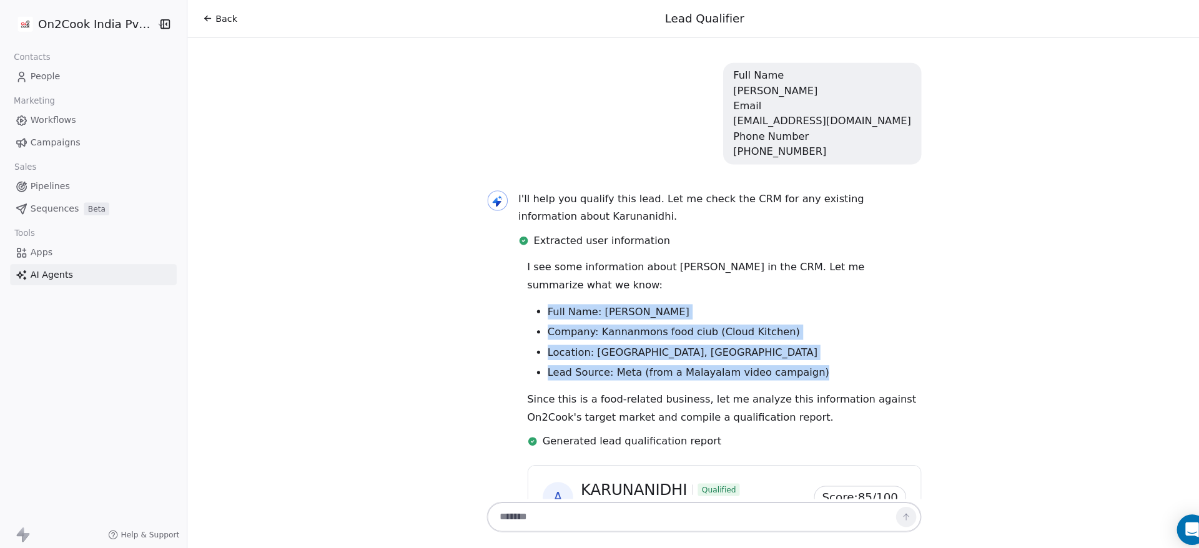
drag, startPoint x: 784, startPoint y: 348, endPoint x: 528, endPoint y: 287, distance: 263.7
click at [528, 299] on ul "Full Name: KARUNANIDHI Company: Kannanmons food ciub (Cloud Kitchen) Location: …" at bounding box center [711, 336] width 387 height 75
copy ul "Full Name: KARUNANIDHI Company: Kannanmons food ciub (Cloud Kitchen) Location: …"
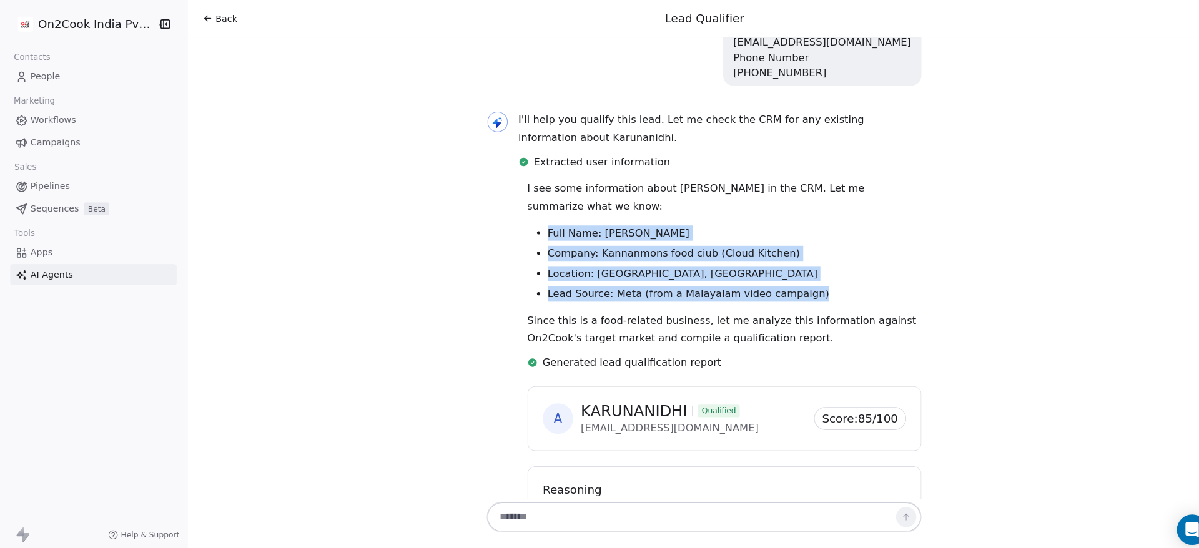
scroll to position [242, 0]
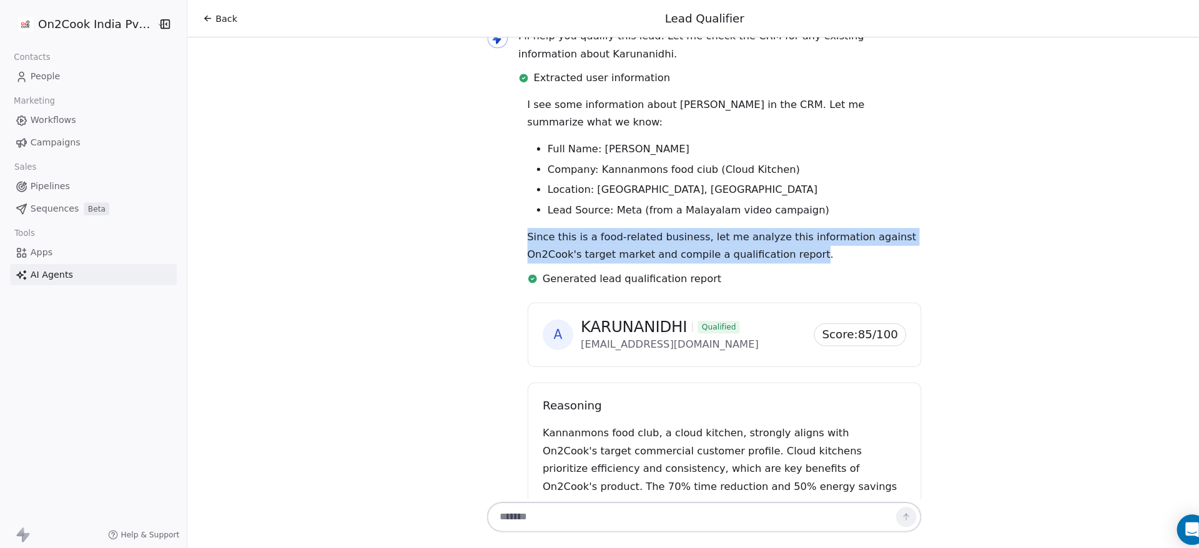
drag, startPoint x: 509, startPoint y: 208, endPoint x: 778, endPoint y: 237, distance: 270.7
click at [778, 237] on p "Since this is a food-related business, let me analyze this information against …" at bounding box center [711, 241] width 387 height 35
copy p "Since this is a food-related business, let me analyze this information against …"
click at [47, 269] on span "AI Agents" at bounding box center [51, 270] width 42 height 13
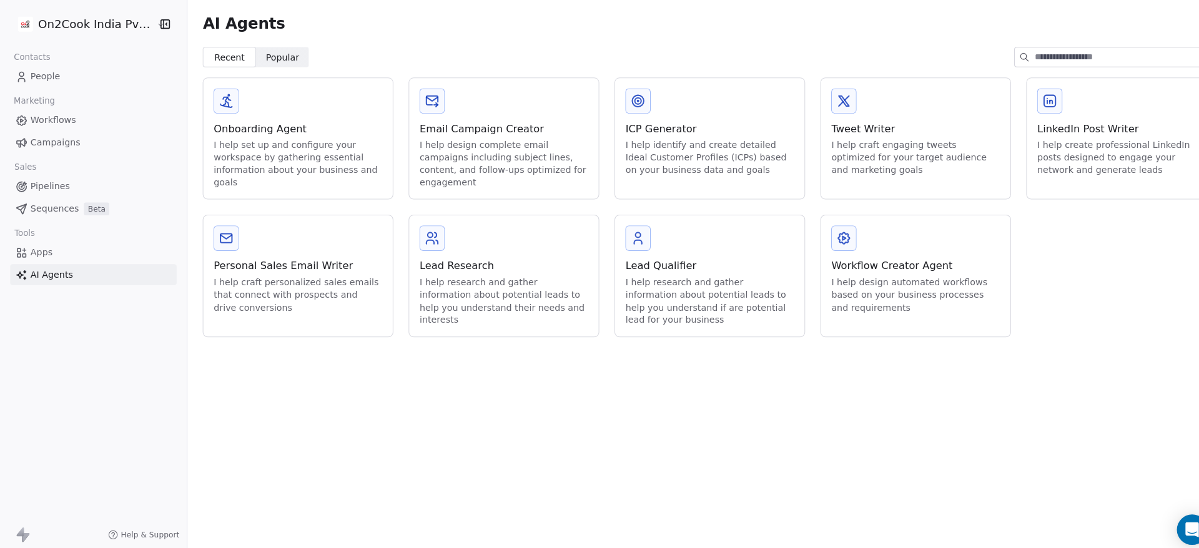
click at [265, 117] on div "Onboarding Agent I help set up and configure your workspace by gathering essent…" at bounding box center [293, 136] width 186 height 119
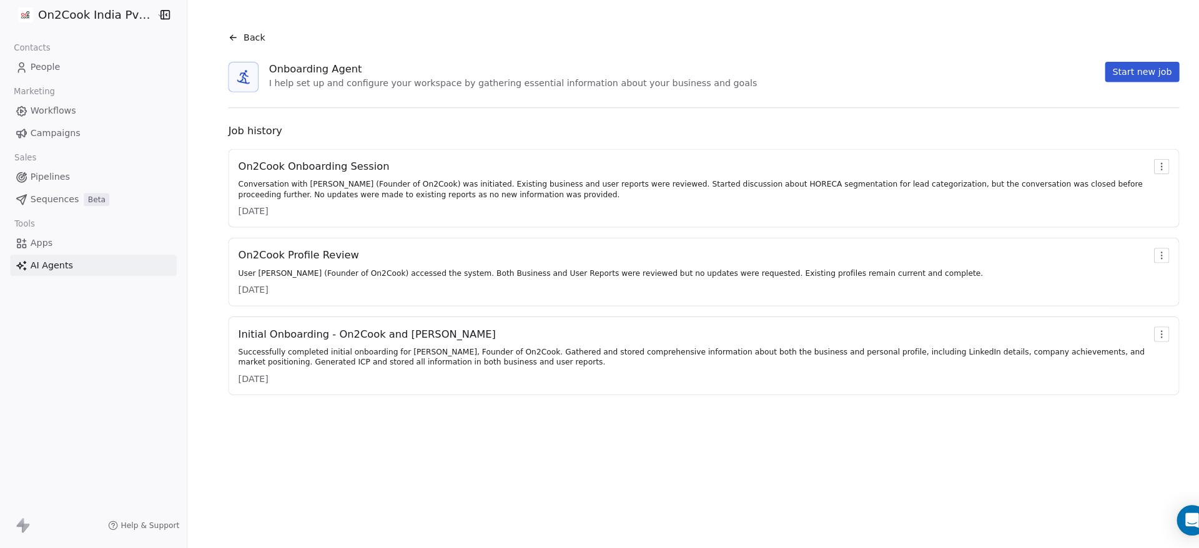
click at [229, 43] on div "Back" at bounding box center [242, 46] width 36 height 12
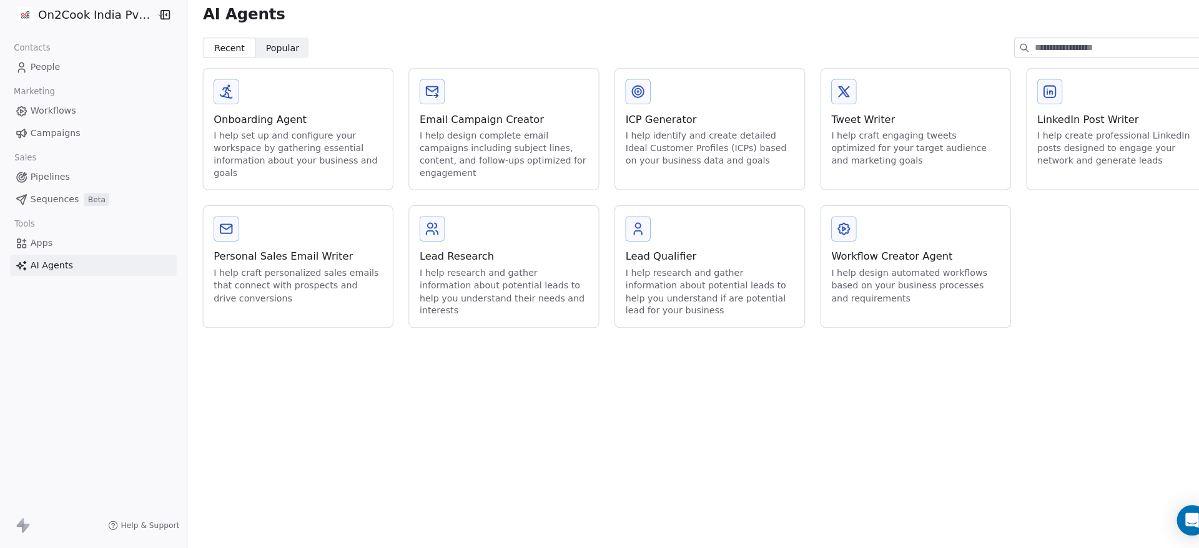
click at [649, 272] on div "I help research and gather information about potential leads to help you unders…" at bounding box center [698, 296] width 166 height 49
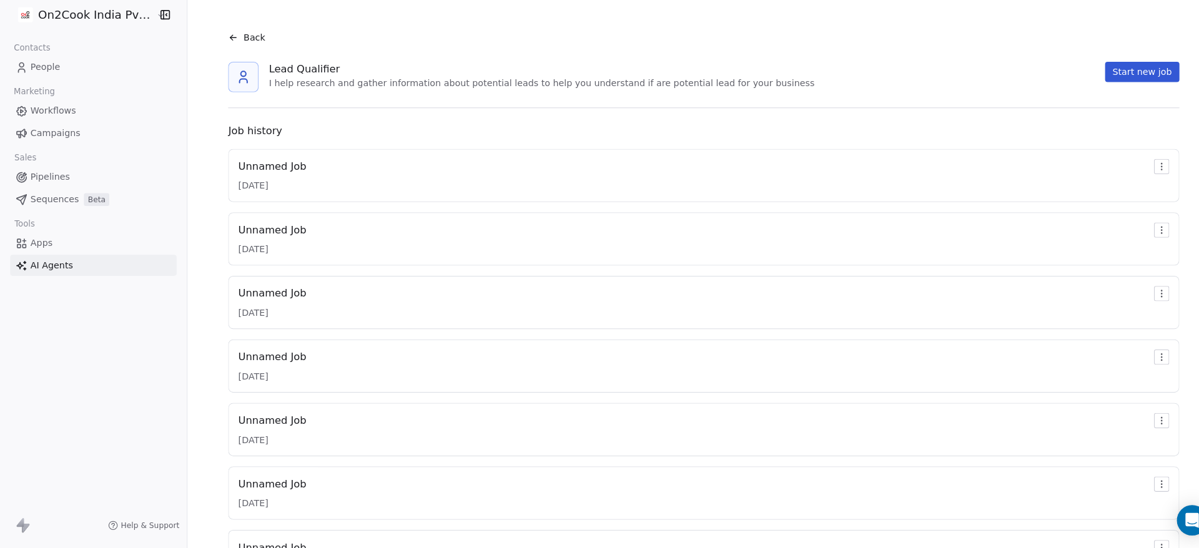
click at [232, 46] on div "Back" at bounding box center [242, 46] width 36 height 12
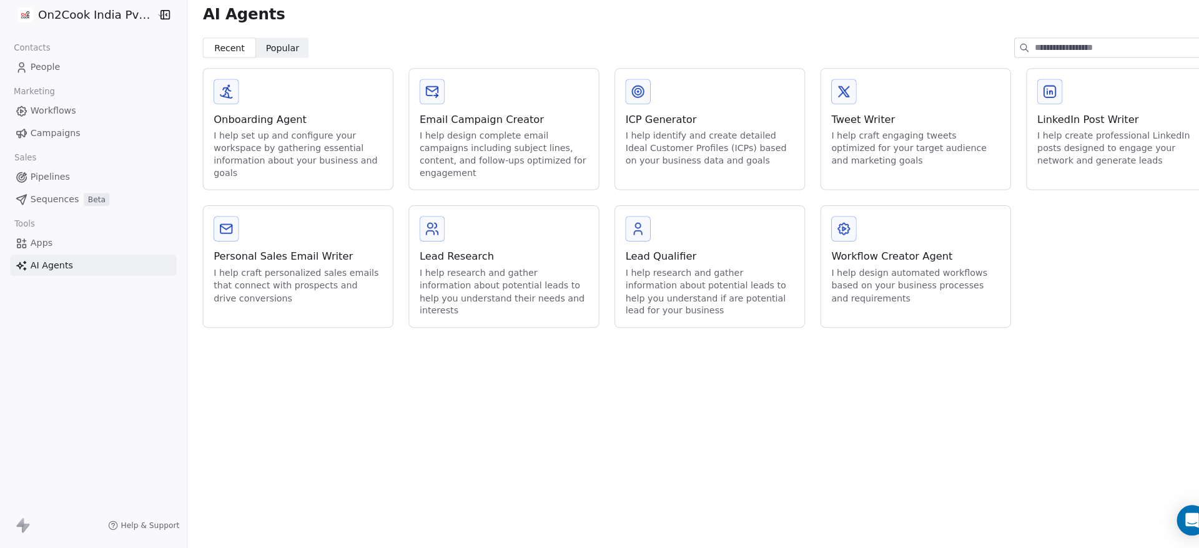
click at [92, 82] on link "People" at bounding box center [92, 75] width 164 height 21
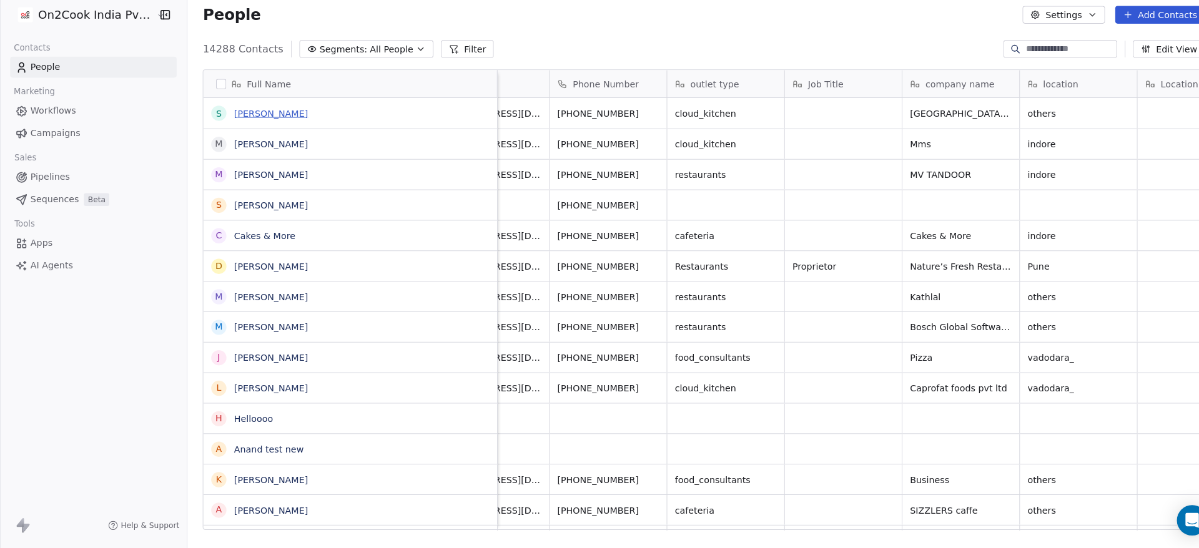
click at [270, 121] on link "Sheyash Jain" at bounding box center [266, 121] width 72 height 10
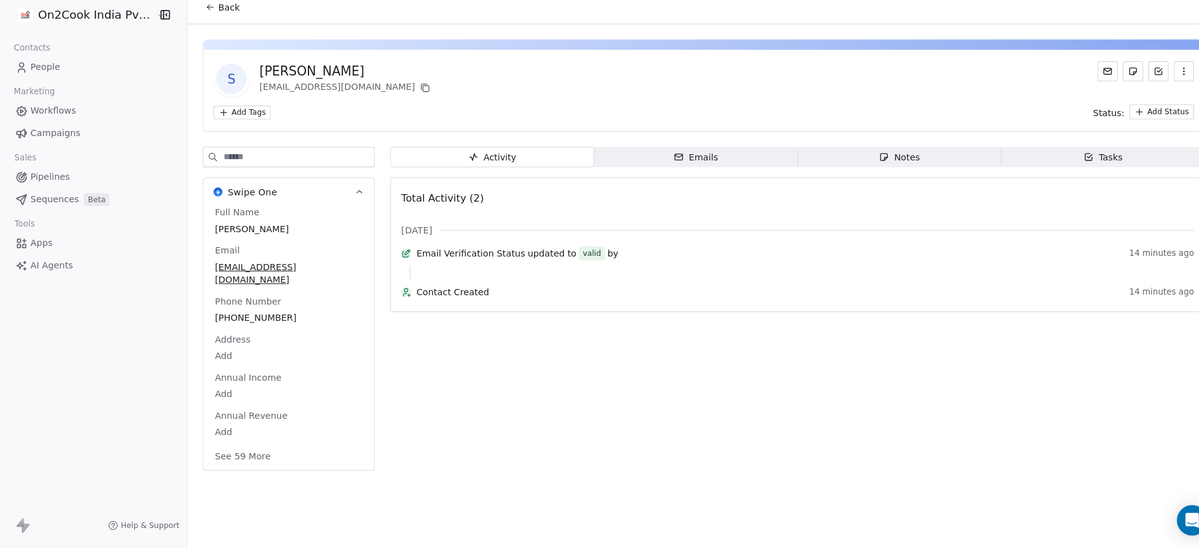
click at [901, 160] on div "Notes" at bounding box center [884, 163] width 40 height 13
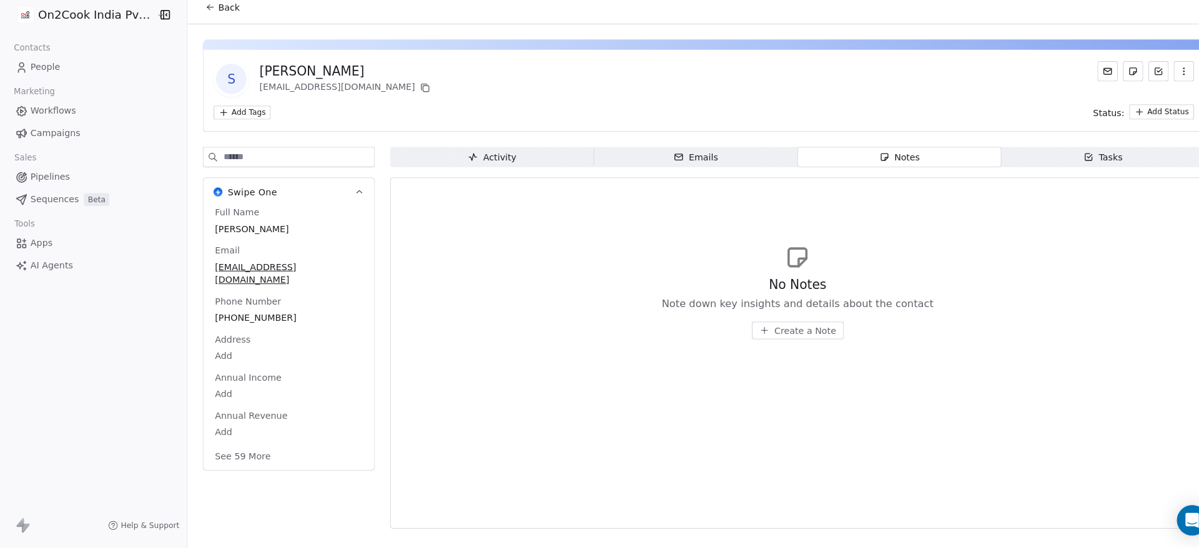
click at [57, 69] on link "People" at bounding box center [92, 75] width 164 height 21
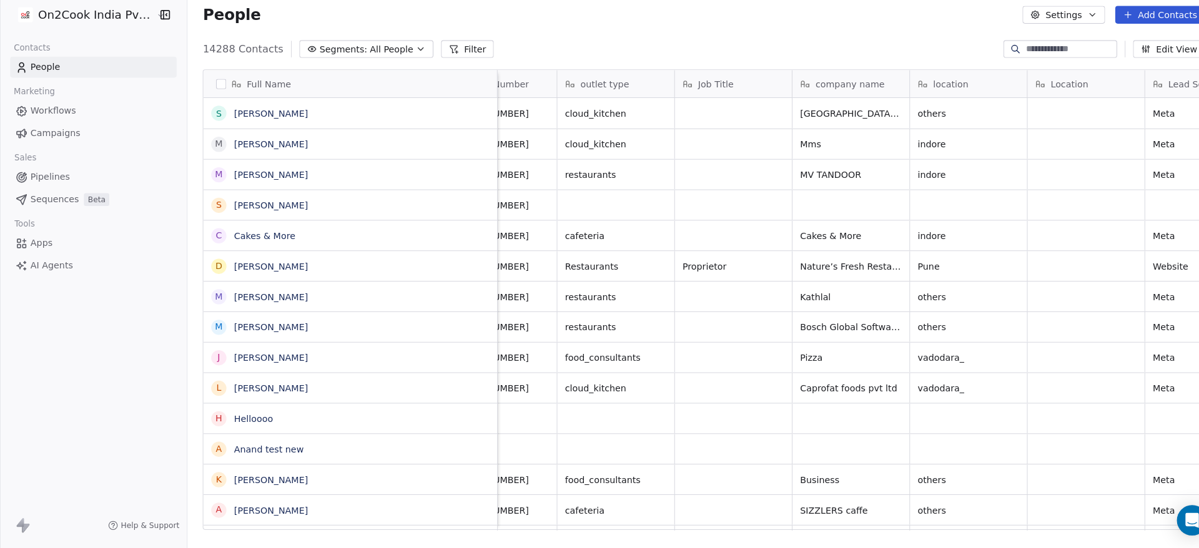
scroll to position [0, 196]
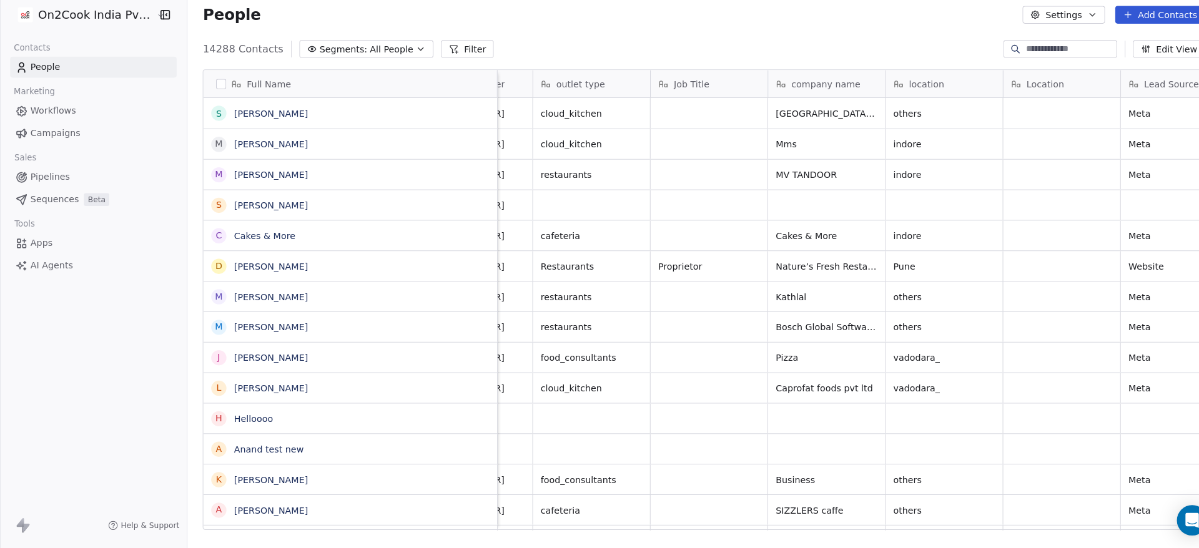
click at [66, 269] on span "AI Agents" at bounding box center [51, 270] width 42 height 13
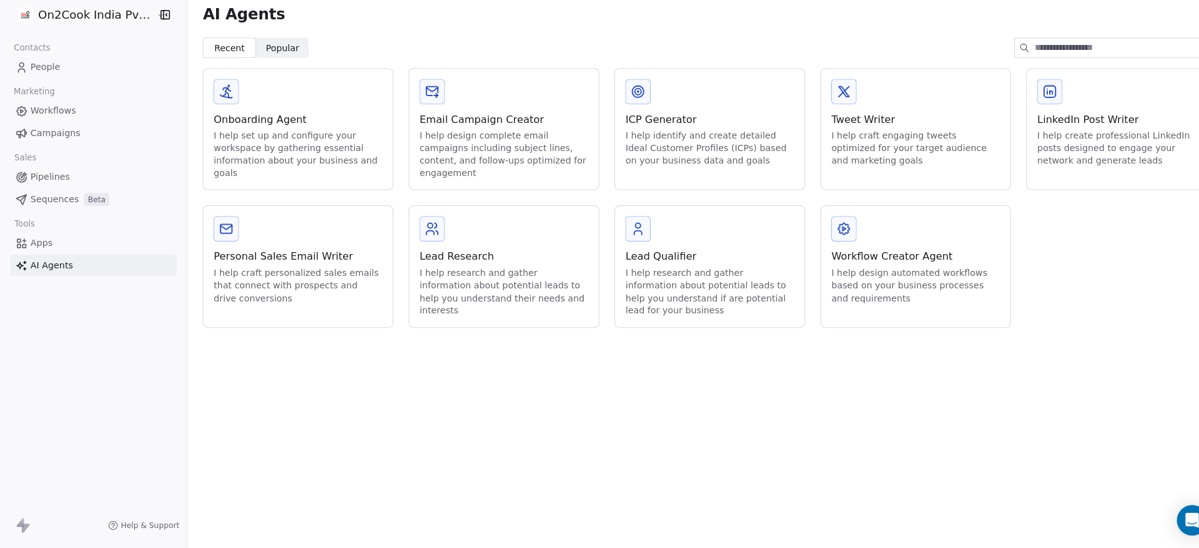
click at [77, 77] on link "People" at bounding box center [92, 75] width 164 height 21
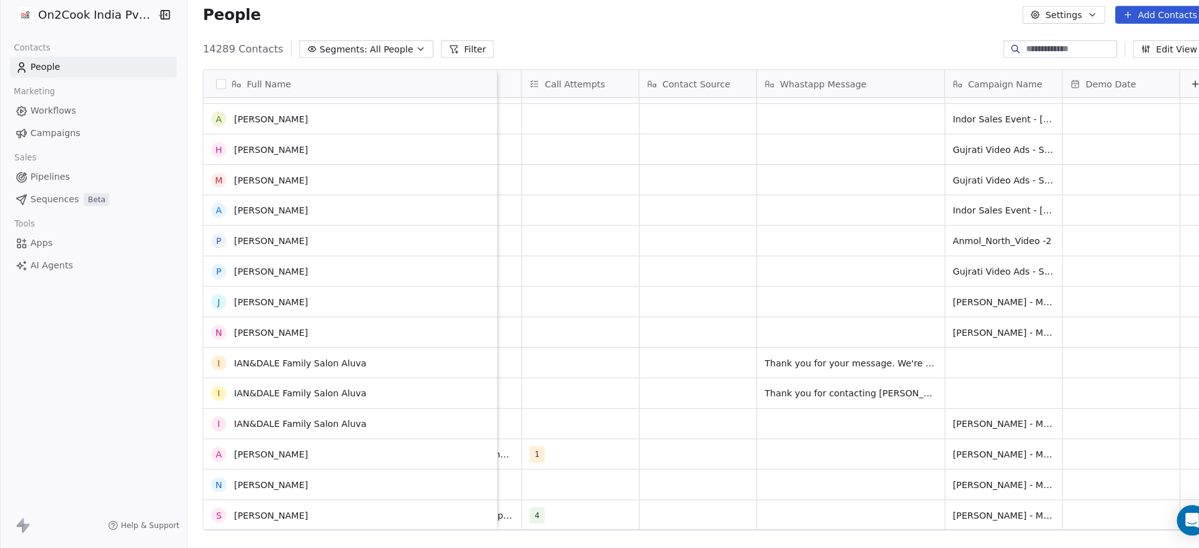
scroll to position [1804, 0]
